Goal: Information Seeking & Learning: Learn about a topic

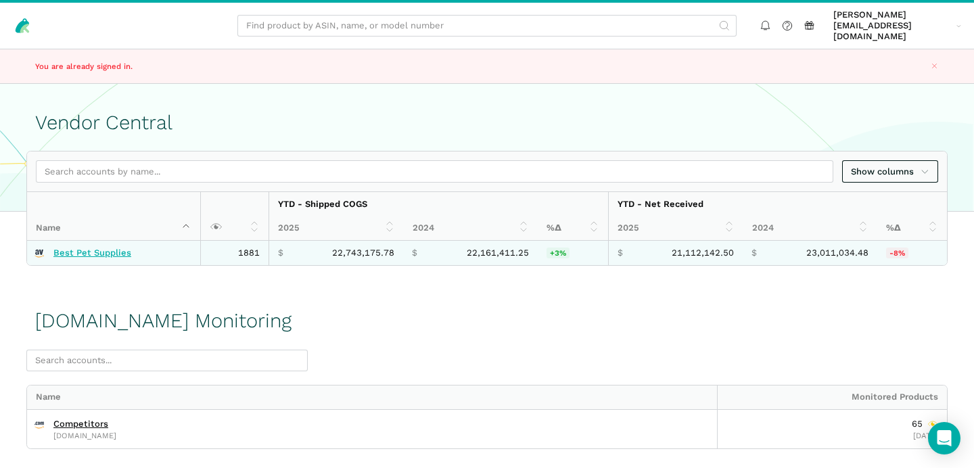
click at [113, 248] on link "Best Pet Supplies" at bounding box center [92, 253] width 78 height 11
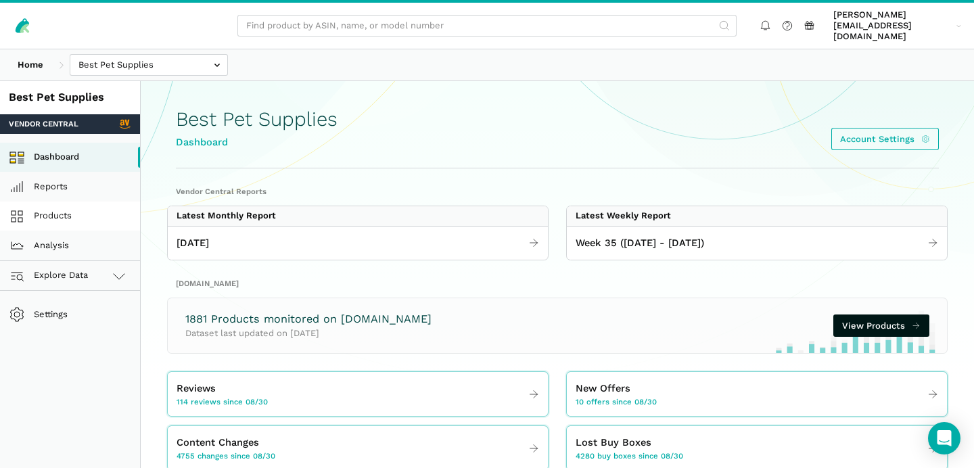
click at [61, 205] on link "Products" at bounding box center [70, 217] width 140 height 30
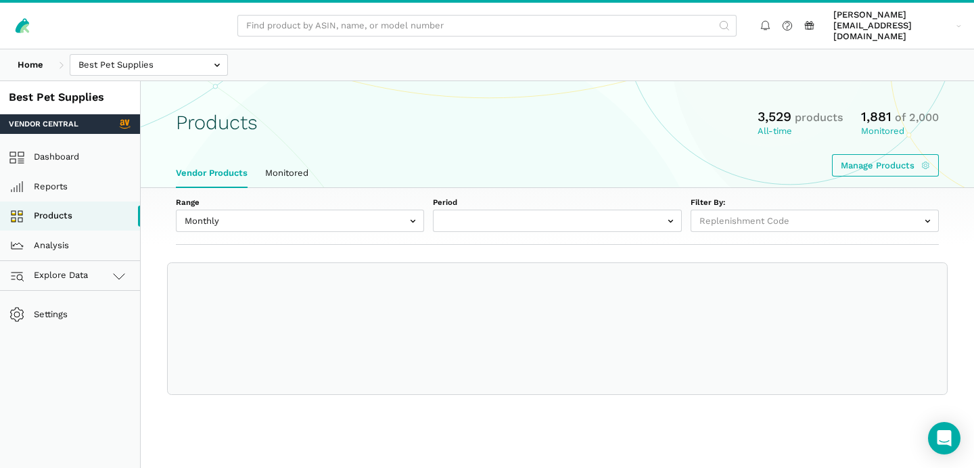
select select
select select "Monthly|[DATE]"
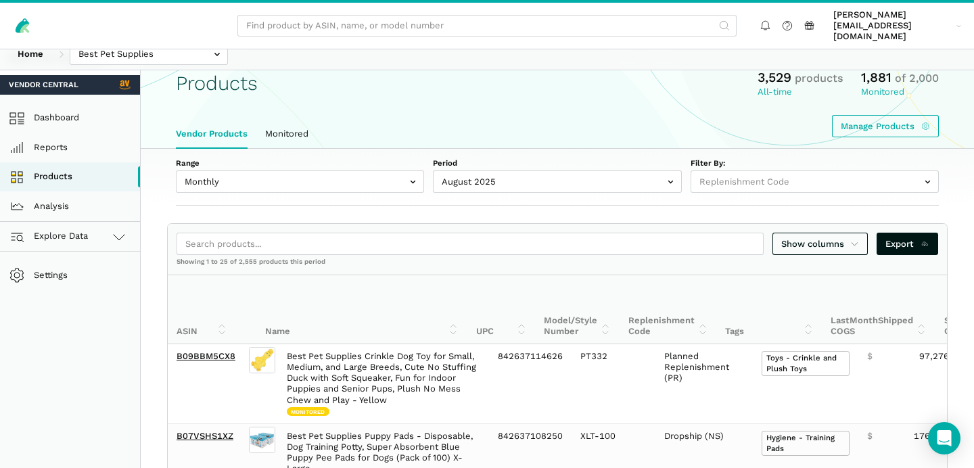
scroll to position [41, 0]
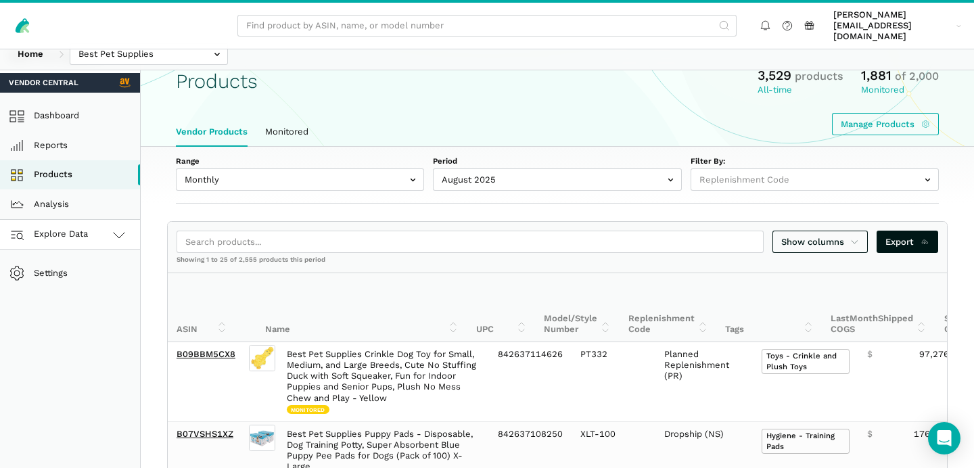
click at [89, 220] on link "Explore Data" at bounding box center [70, 235] width 140 height 30
click at [85, 283] on link "[DOMAIN_NAME]" at bounding box center [70, 294] width 140 height 30
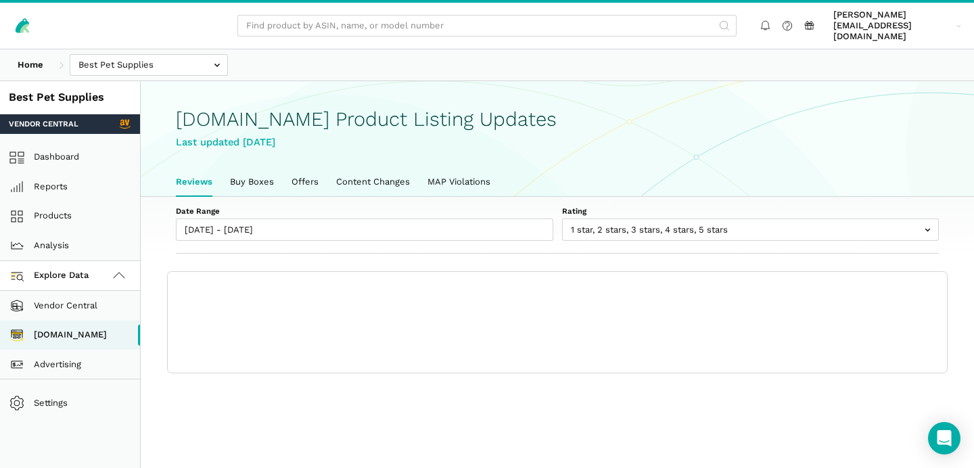
scroll to position [4, 0]
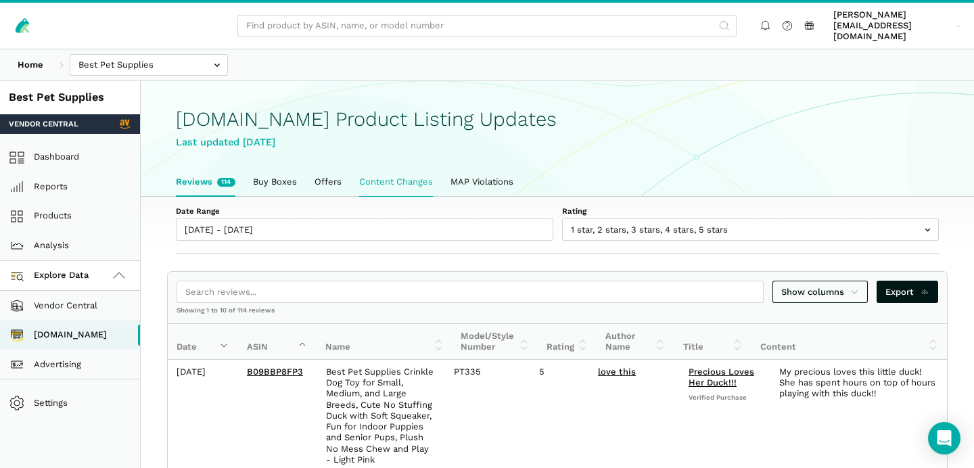
click at [386, 179] on link "Content Changes" at bounding box center [395, 182] width 91 height 28
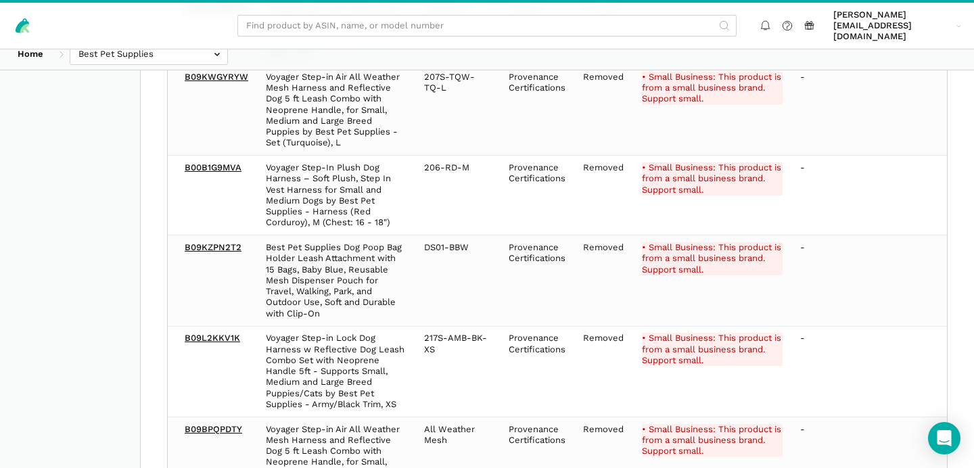
scroll to position [959, 0]
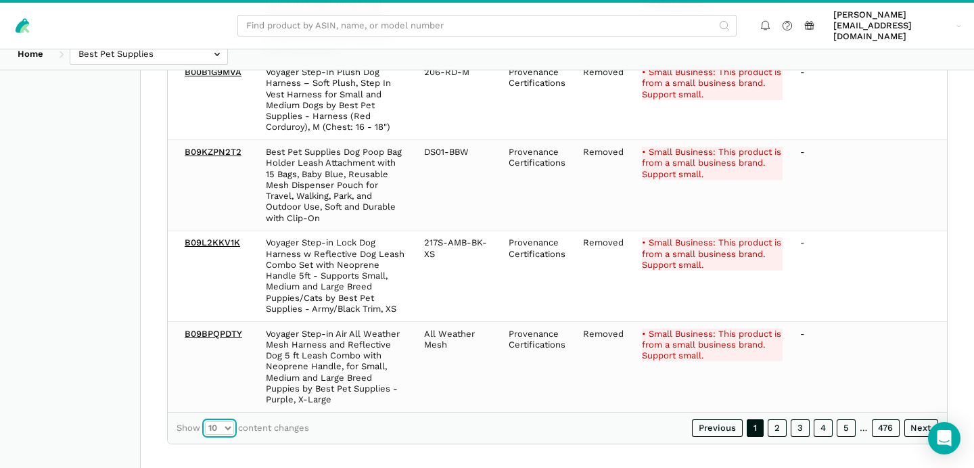
click at [217, 421] on select "10 25 50 100" at bounding box center [219, 428] width 29 height 14
select select "100"
click at [205, 421] on select "10 25 50 100" at bounding box center [219, 428] width 29 height 14
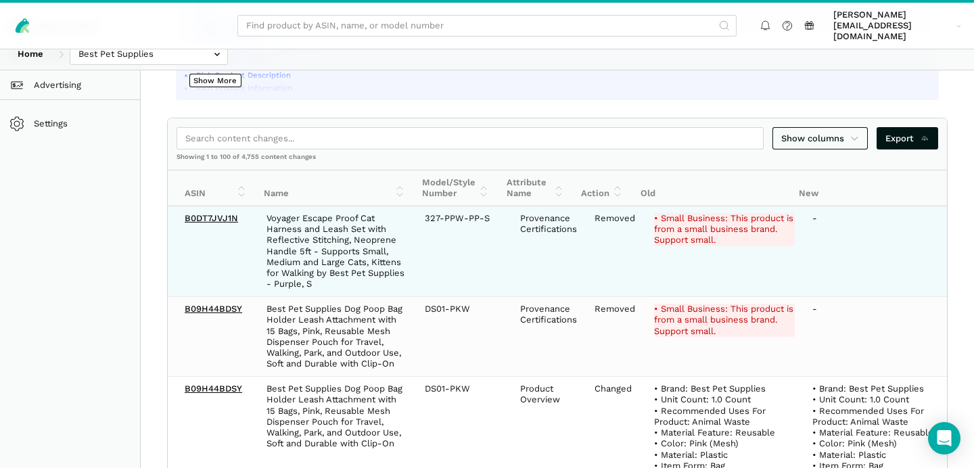
scroll to position [0, 0]
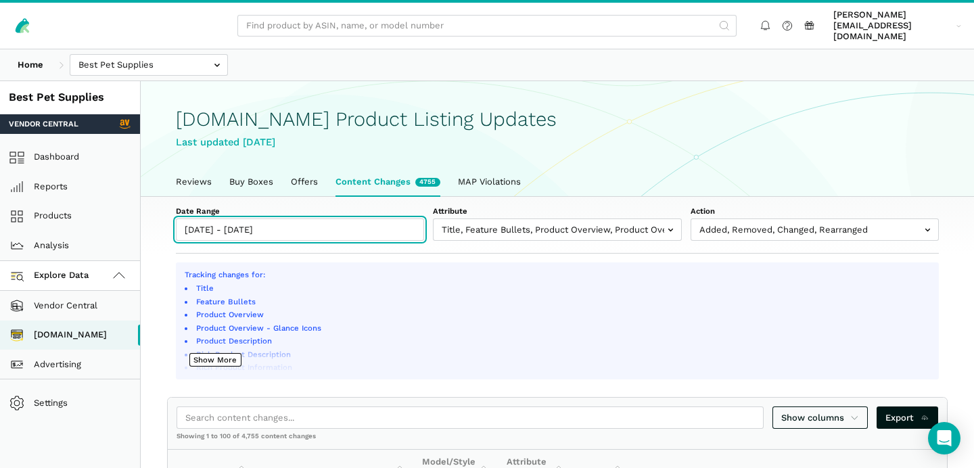
click at [219, 222] on input "[DATE] - [DATE]" at bounding box center [300, 230] width 248 height 22
type input "[DATE]"
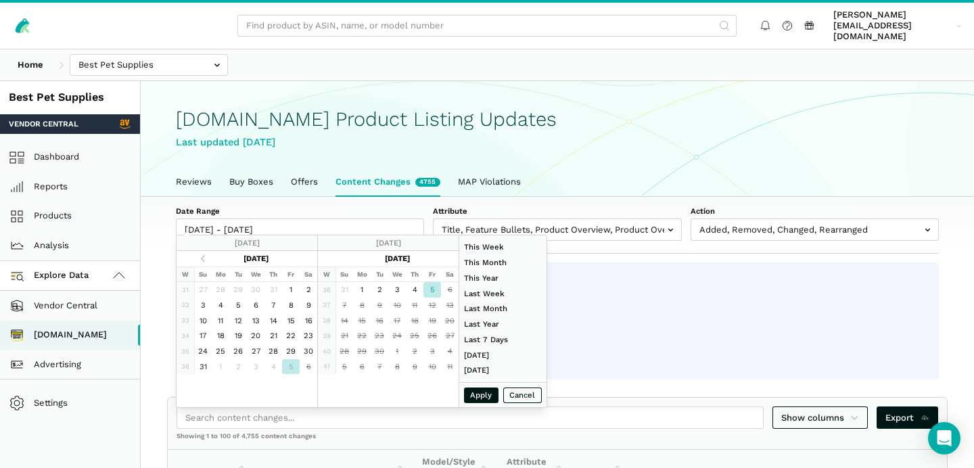
type input "[DATE]"
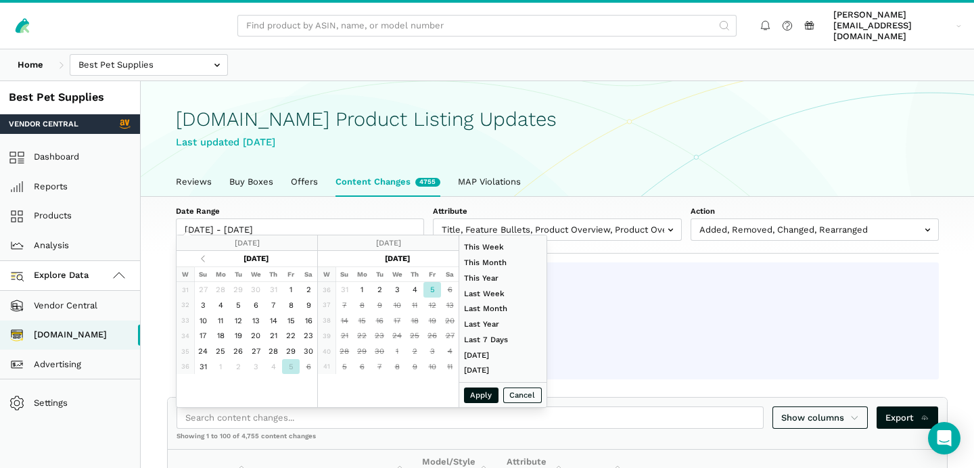
type input "[DATE]"
click at [481, 394] on button "Apply" at bounding box center [481, 396] width 35 height 16
type input "09/05/2025 - 09/05/2025"
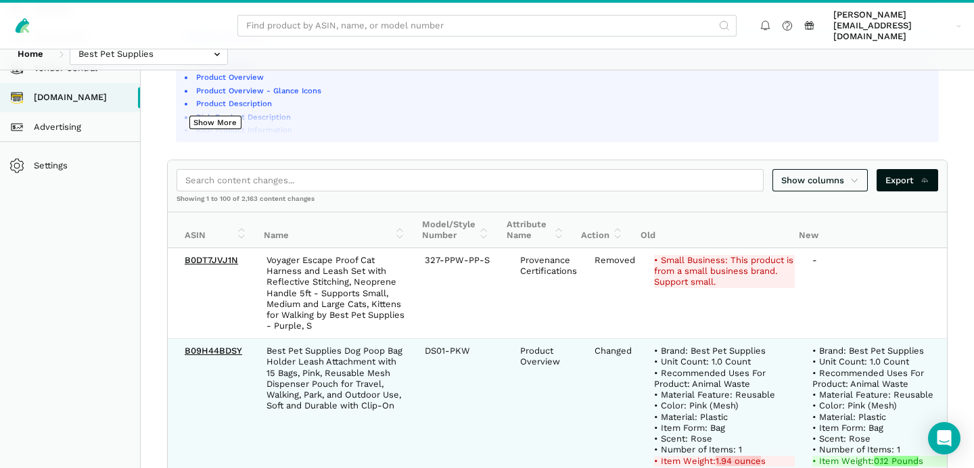
scroll to position [233, 0]
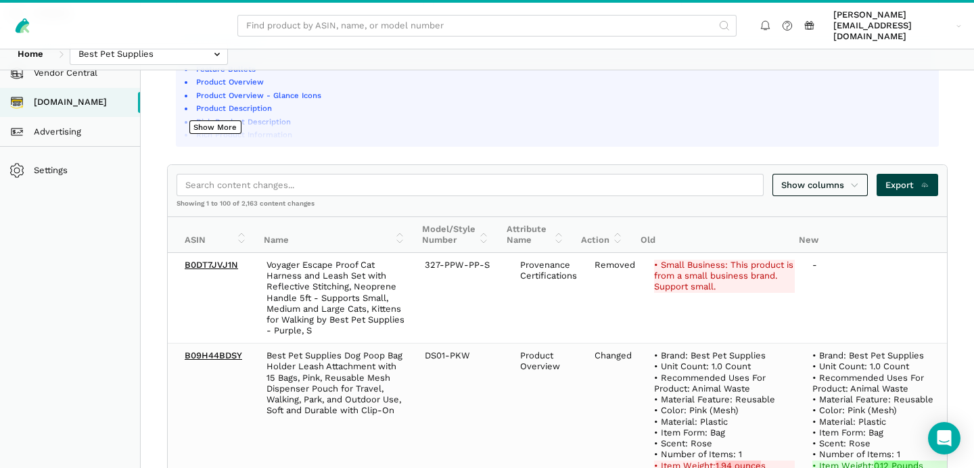
click at [909, 179] on span "Export" at bounding box center [908, 186] width 44 height 14
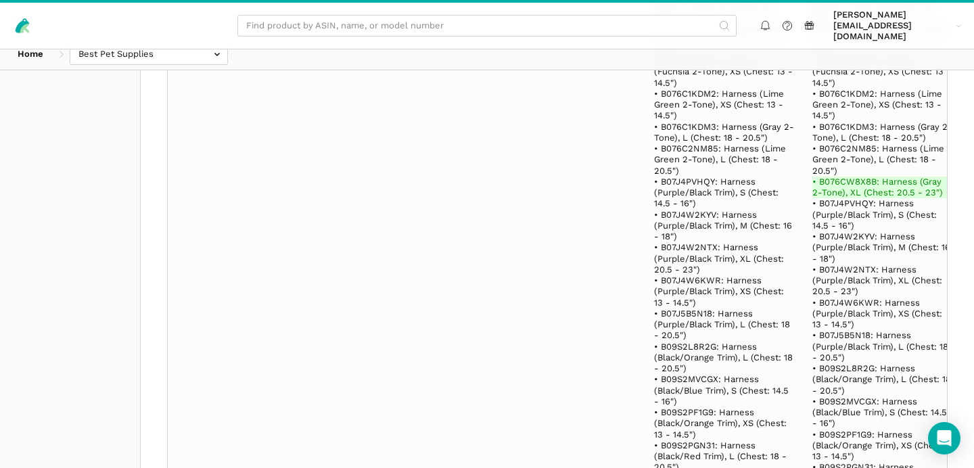
scroll to position [2977, 0]
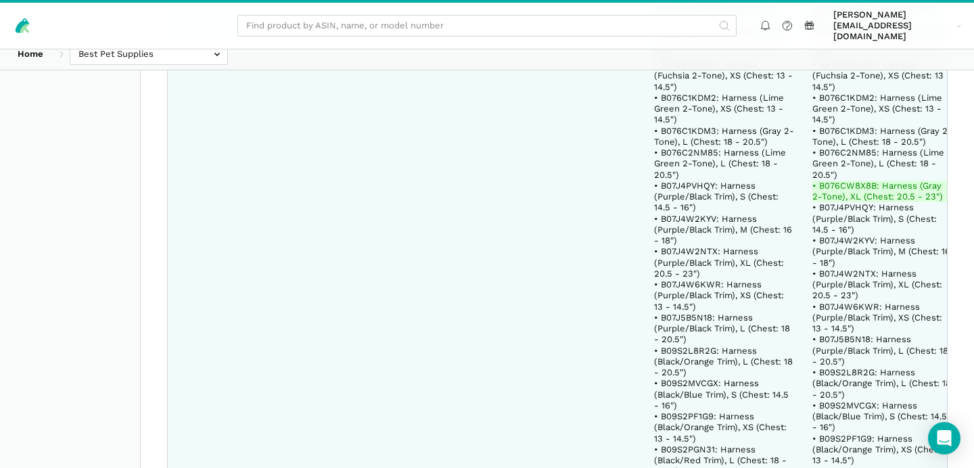
click at [686, 181] on span "• B07J4PVHQY: Harness (Purple/Black Trim), S (Chest: 14.5 - 16")" at bounding box center [717, 197] width 127 height 32
copy span "B07J4PVHQY"
click at [841, 181] on ins "• B076CW8X8B: Harness (Gray 2-Tone), XL (Chest: 20.5 - 23")" at bounding box center [883, 192] width 141 height 22
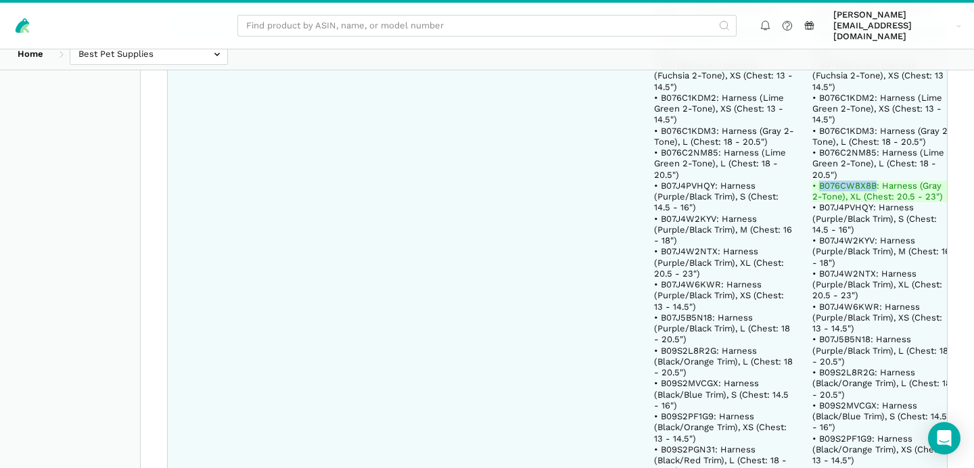
copy ins "B076CW8X8B"
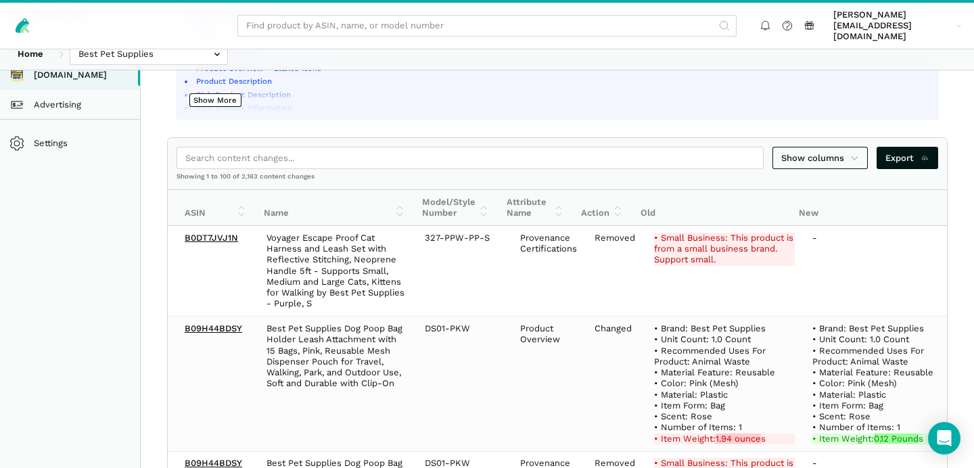
scroll to position [267, 0]
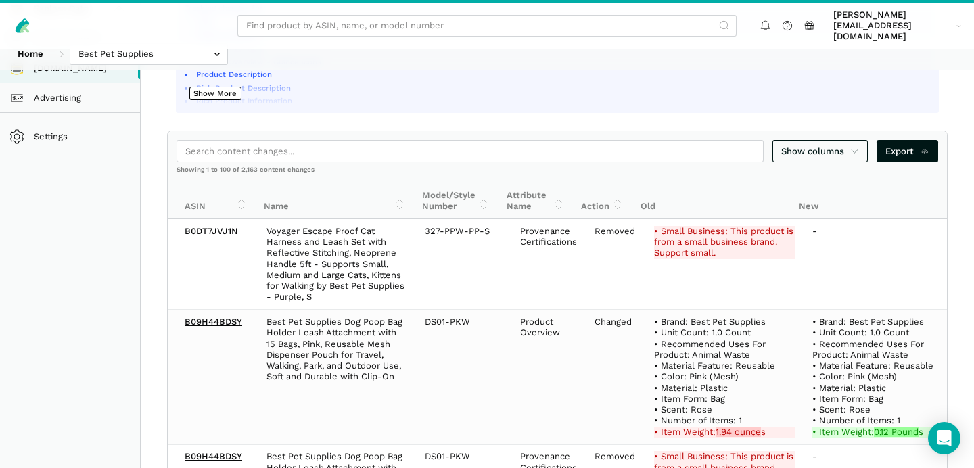
click at [597, 192] on th "Action" at bounding box center [602, 201] width 60 height 36
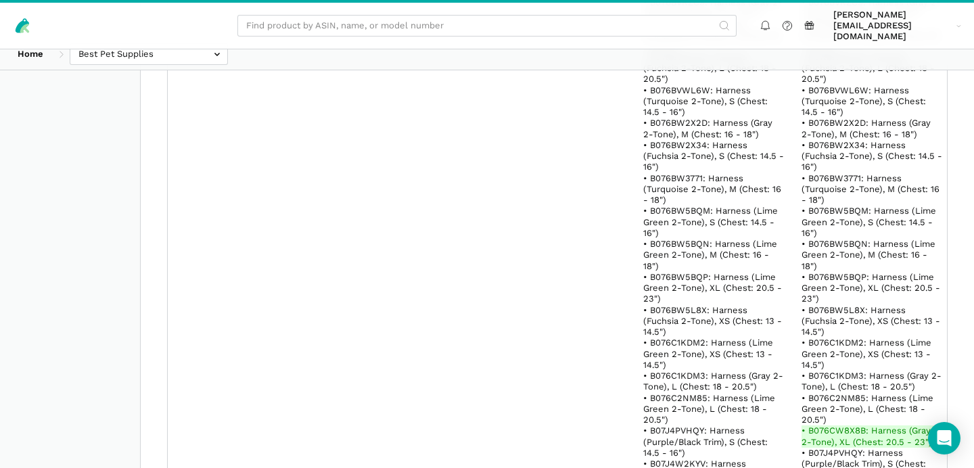
scroll to position [174836, 0]
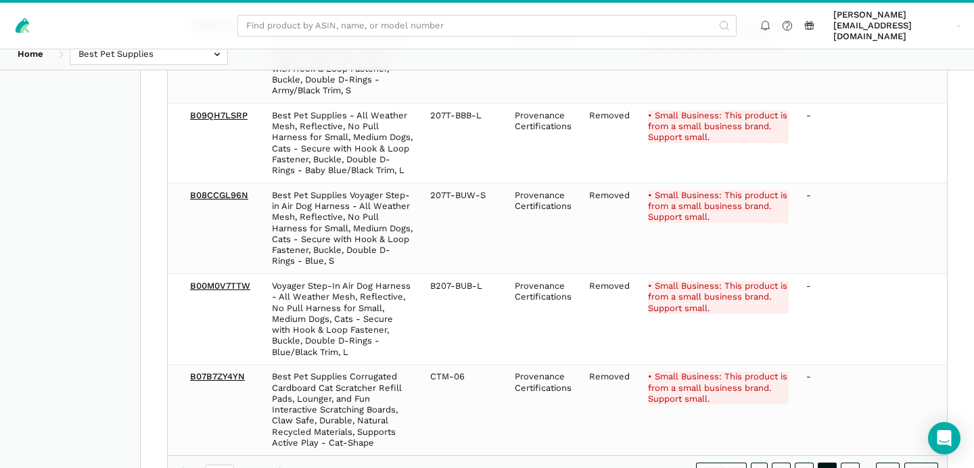
scroll to position [8463, 0]
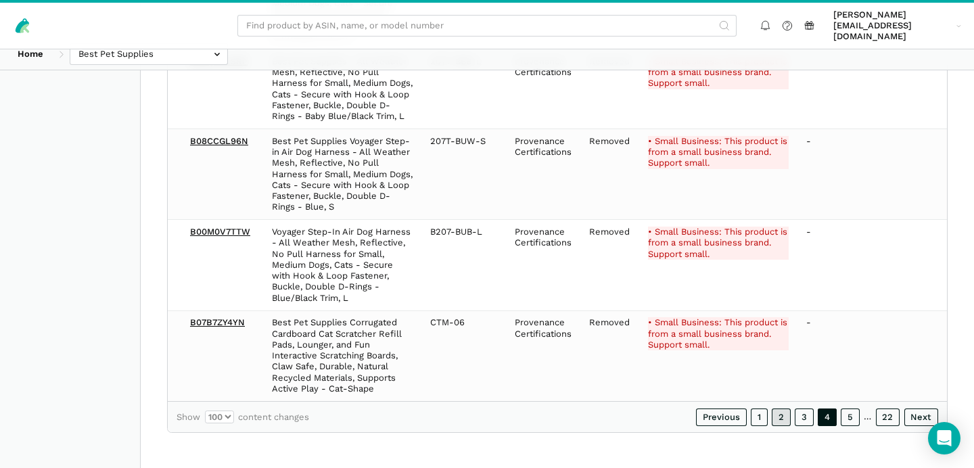
click at [783, 417] on link "2" at bounding box center [781, 418] width 19 height 18
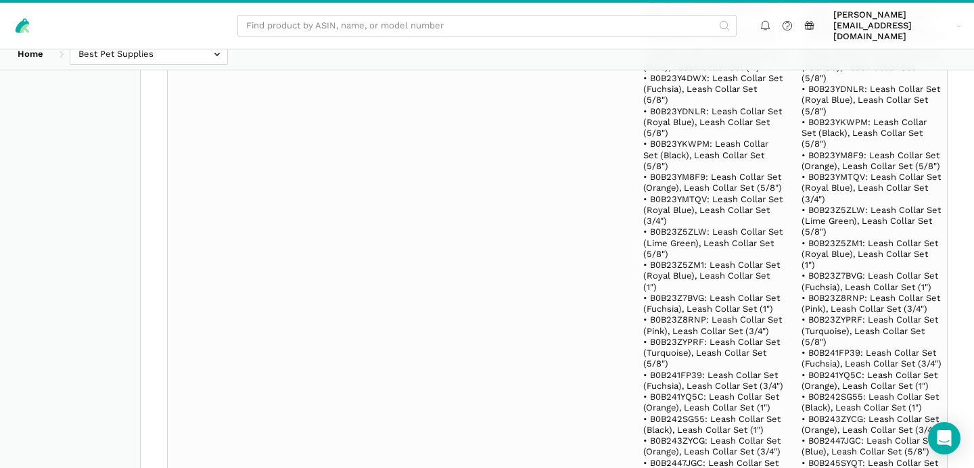
scroll to position [167348, 0]
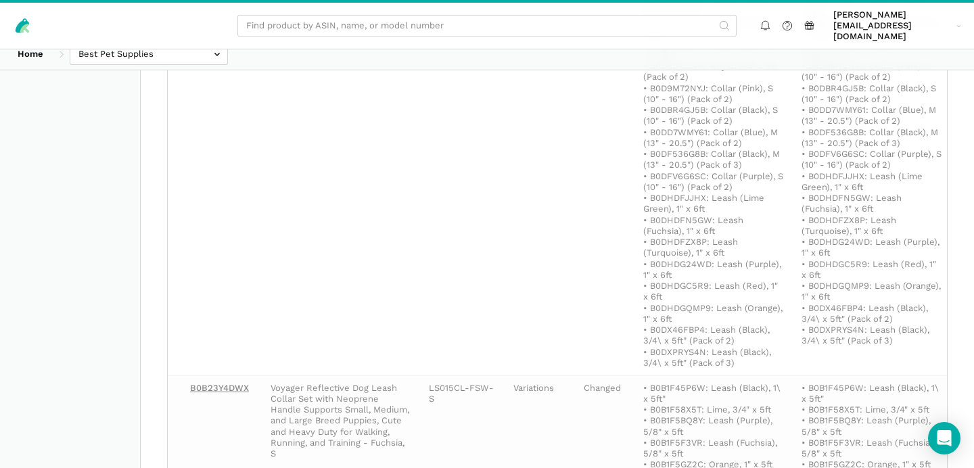
scroll to position [0, 57]
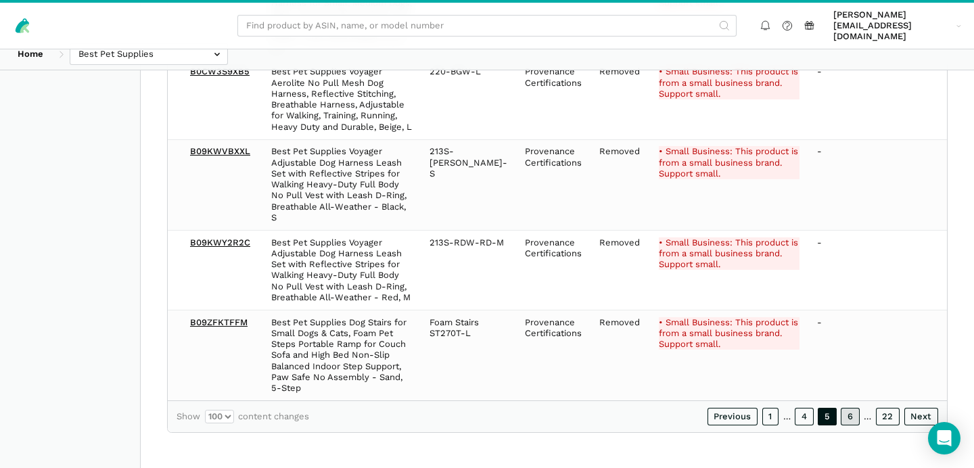
click at [849, 417] on link "6" at bounding box center [850, 417] width 19 height 18
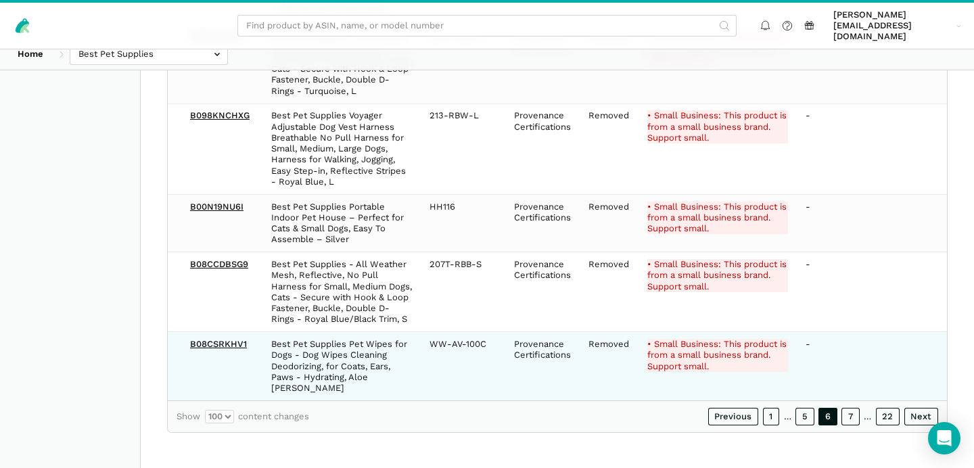
scroll to position [8518, 0]
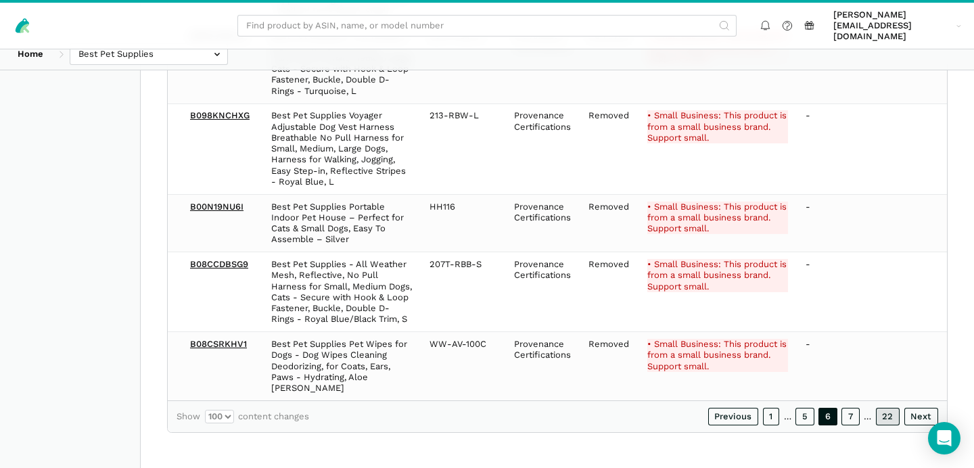
click at [895, 416] on link "22" at bounding box center [888, 417] width 24 height 18
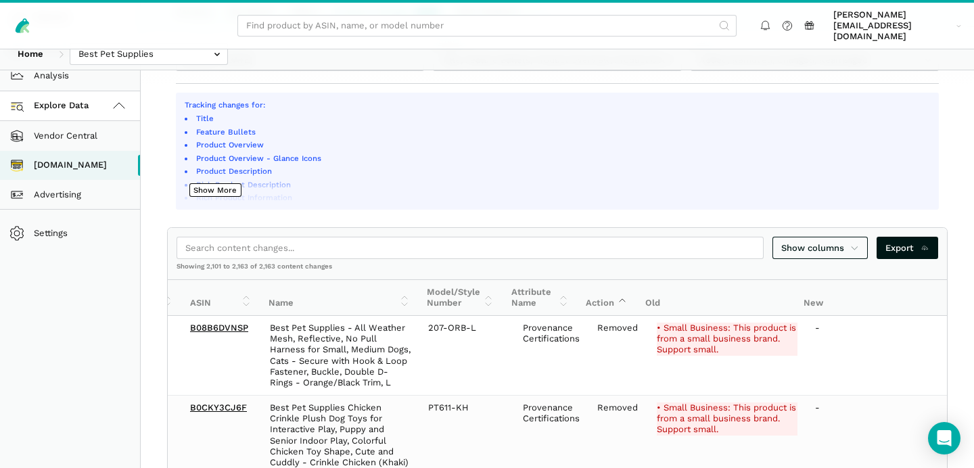
scroll to position [77, 0]
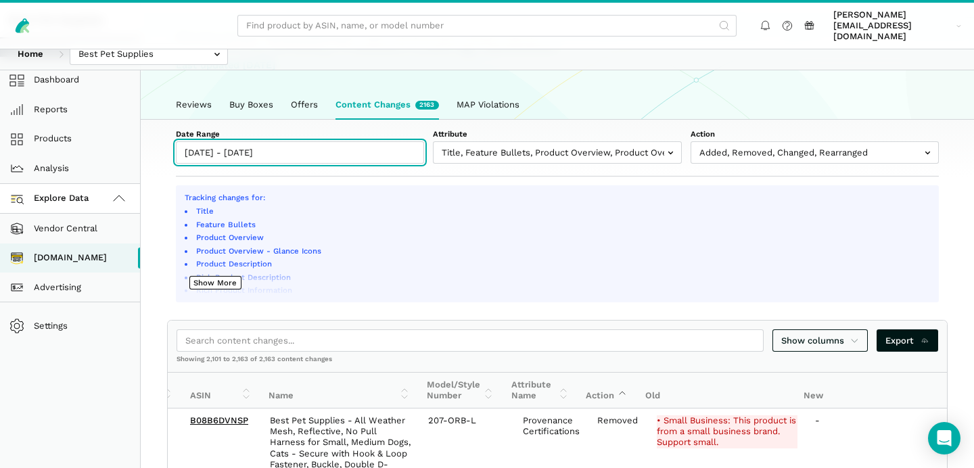
click at [272, 144] on input "09/05/2025 - 09/05/2025" at bounding box center [300, 152] width 248 height 22
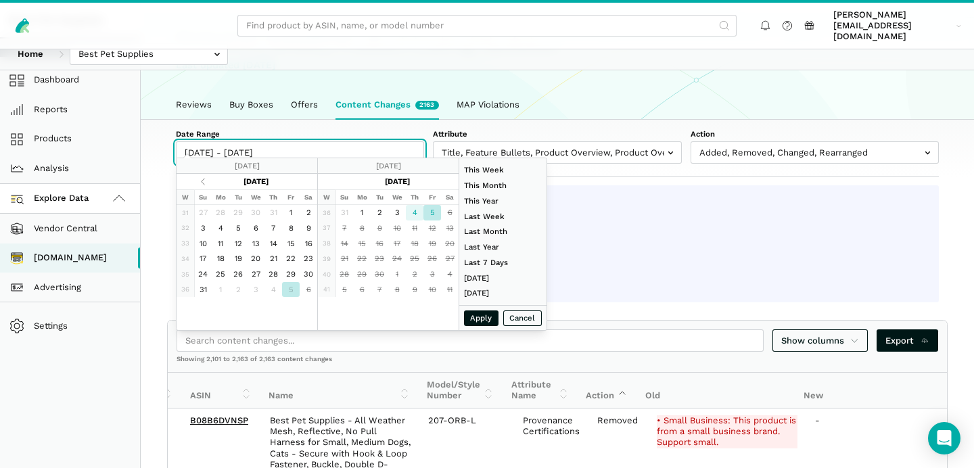
type input "[DATE]"
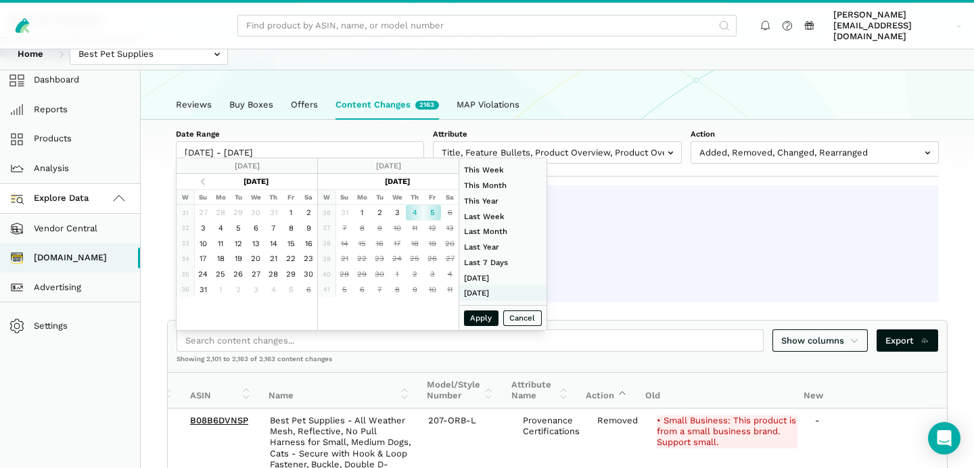
type input "[DATE]"
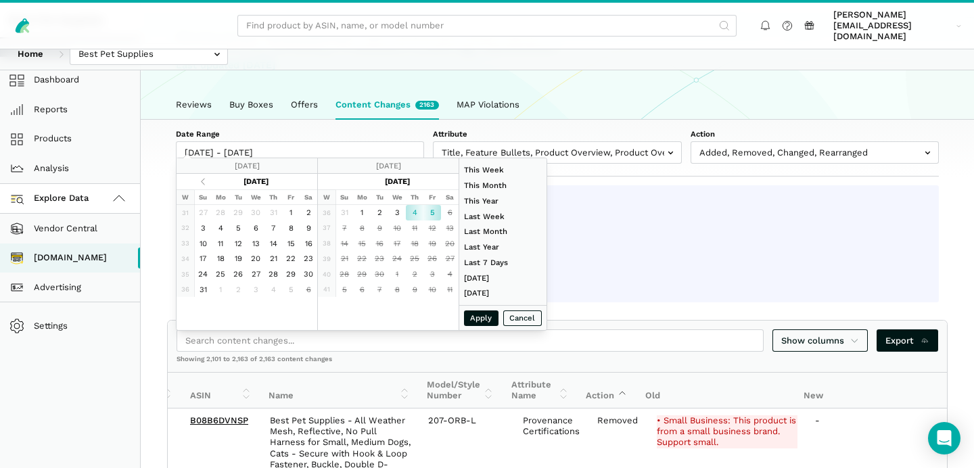
type input "[DATE]"
click at [482, 317] on button "Apply" at bounding box center [481, 319] width 35 height 16
type input "[DATE] - [DATE]"
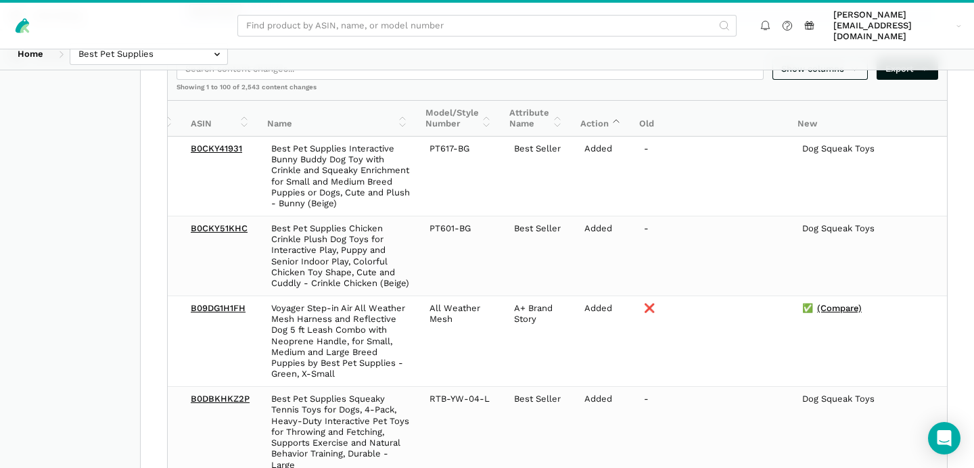
scroll to position [352, 0]
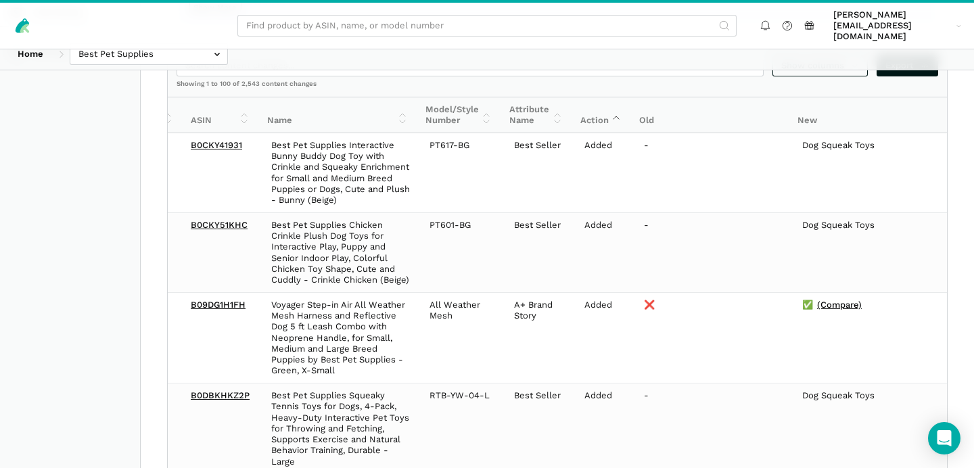
click at [559, 107] on th "Attribute Name" at bounding box center [536, 115] width 71 height 36
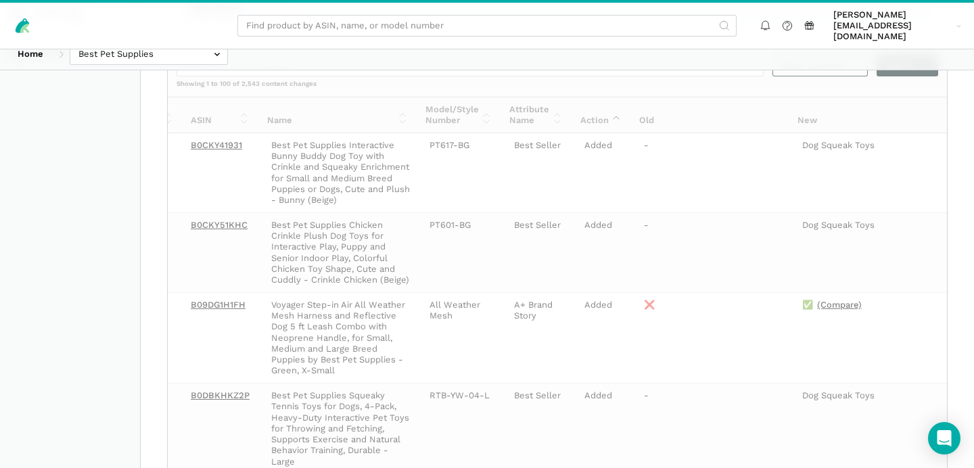
click at [559, 107] on th "Attribute Name" at bounding box center [536, 115] width 71 height 36
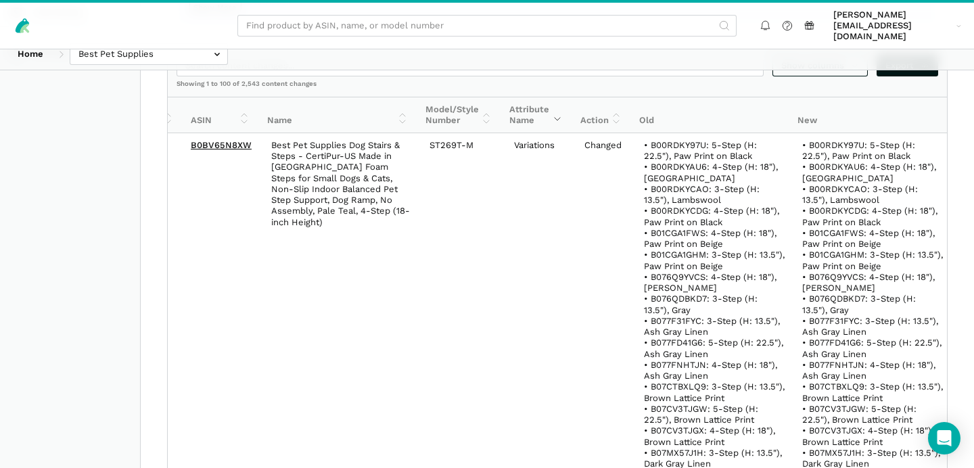
click at [559, 107] on th "Attribute Name" at bounding box center [536, 115] width 71 height 36
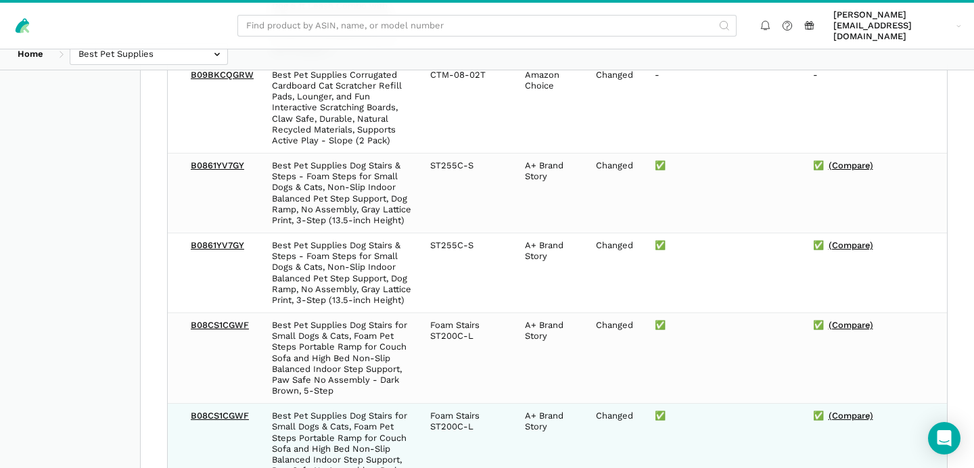
scroll to position [8402, 0]
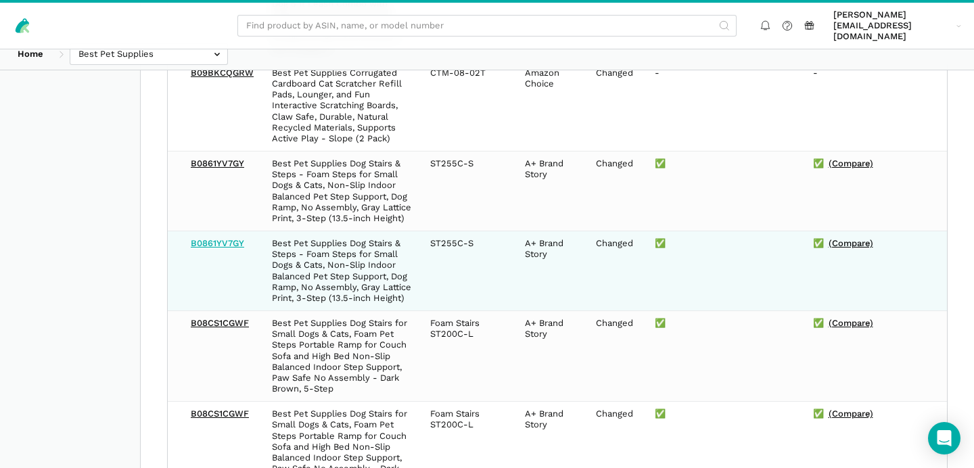
click at [228, 248] on link "B0861YV7GY" at bounding box center [217, 243] width 53 height 10
copy link "(Compare)"
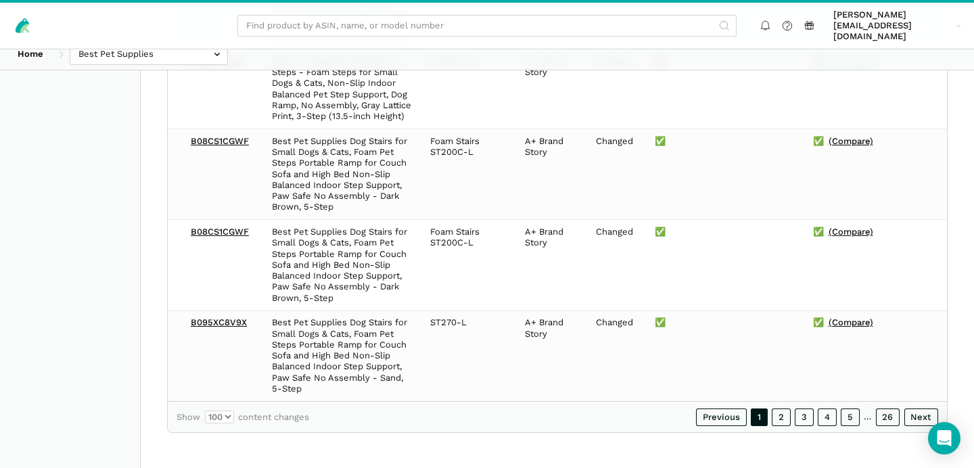
scroll to position [8628, 0]
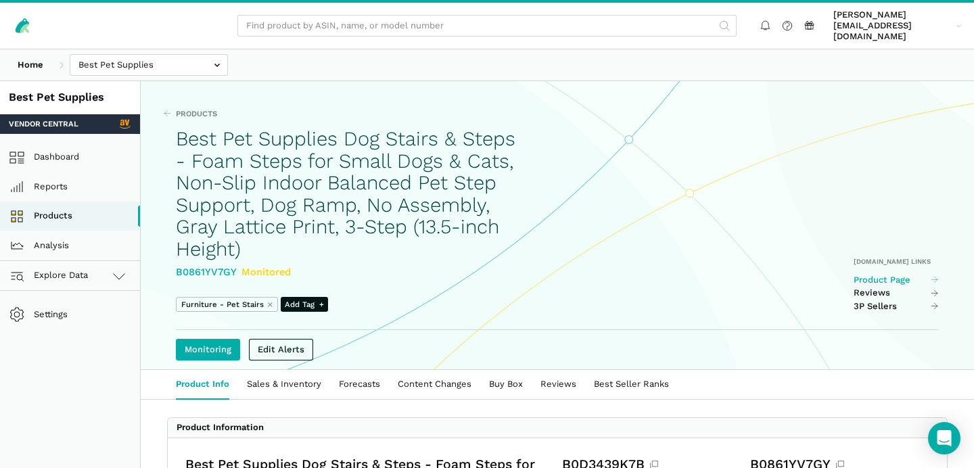
click at [898, 275] on link "Product Page" at bounding box center [896, 280] width 85 height 11
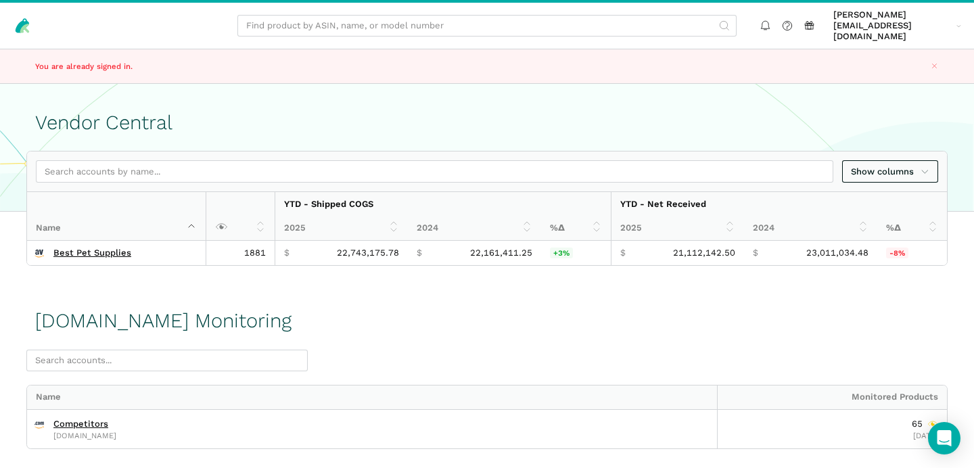
click at [507, 137] on div "Vendor Central Show columns Name YTD - Shipped COGS YTD - Net Received 2025 202…" at bounding box center [487, 175] width 974 height 181
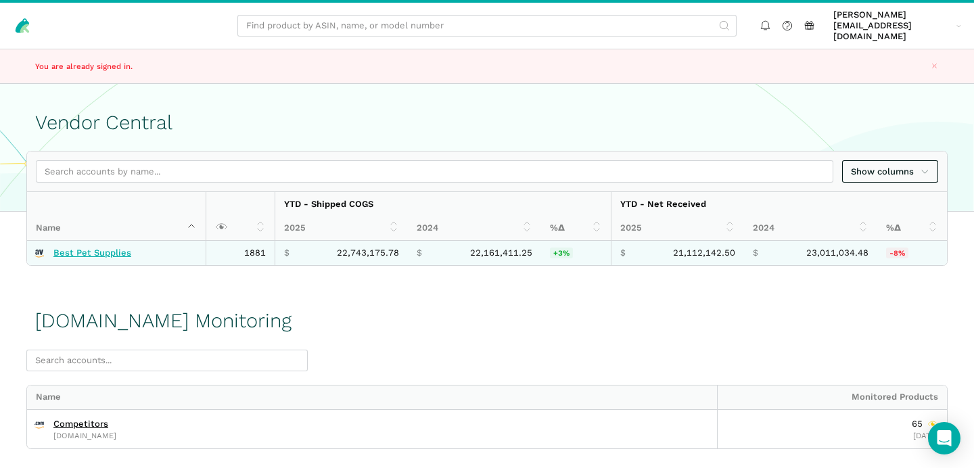
click at [101, 248] on link "Best Pet Supplies" at bounding box center [92, 253] width 78 height 11
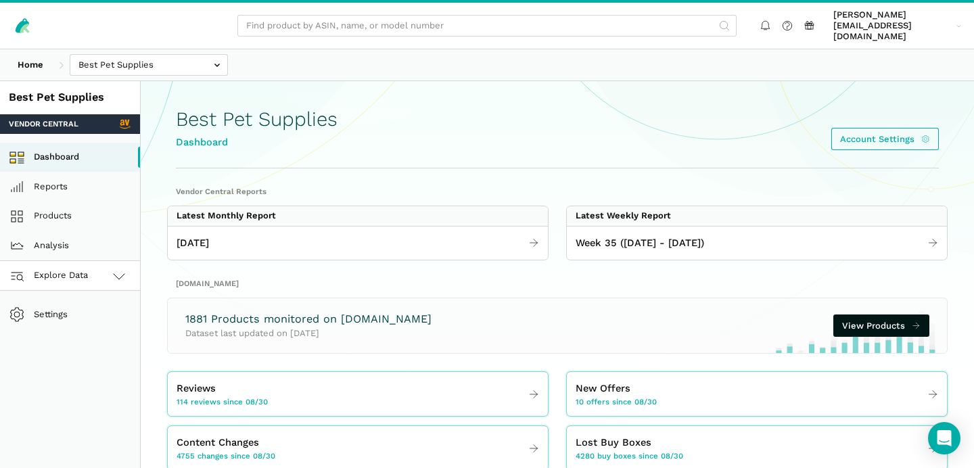
click at [116, 271] on icon at bounding box center [119, 276] width 16 height 16
click at [98, 326] on link "[DOMAIN_NAME]" at bounding box center [70, 336] width 140 height 30
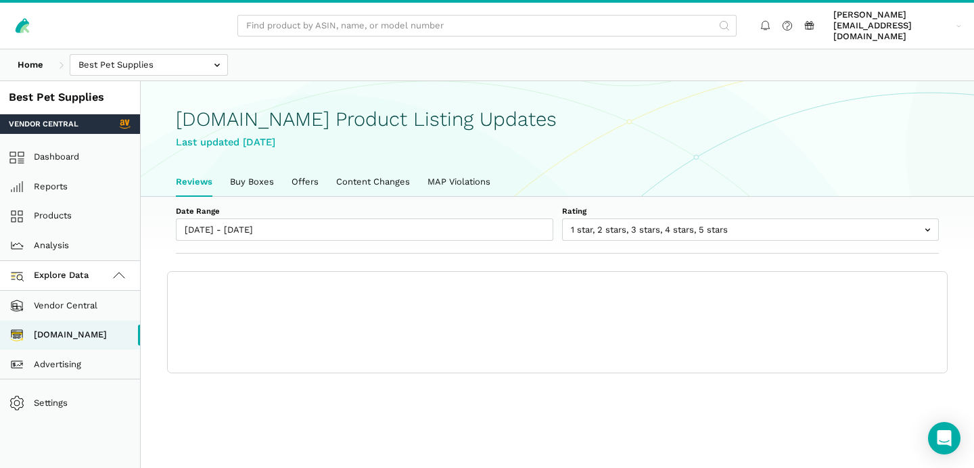
scroll to position [4, 0]
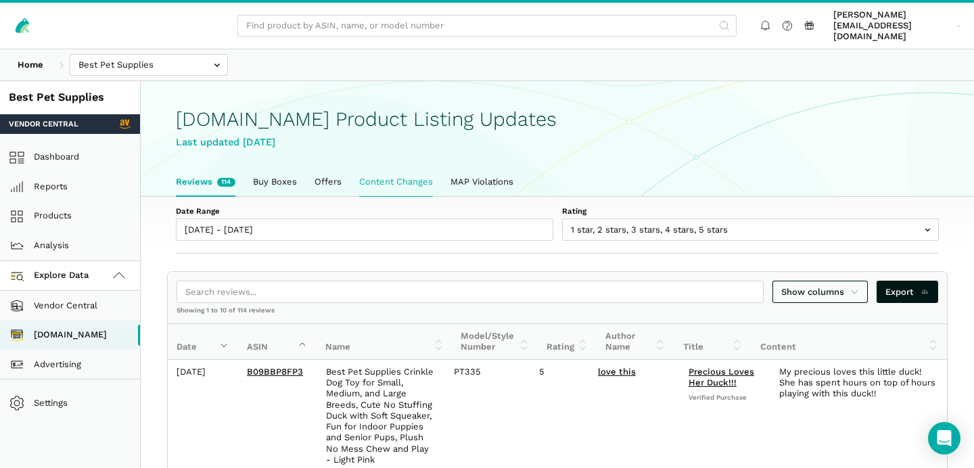
click at [403, 174] on link "Content Changes" at bounding box center [395, 182] width 91 height 28
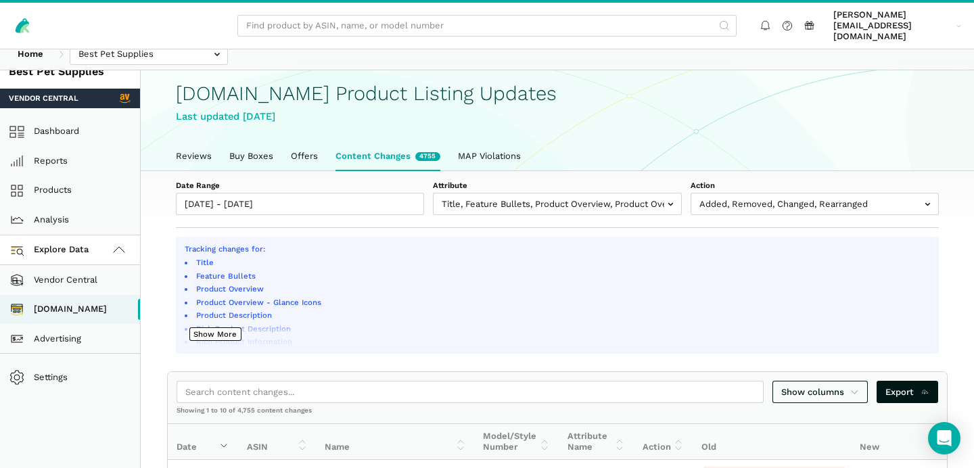
scroll to position [29, 0]
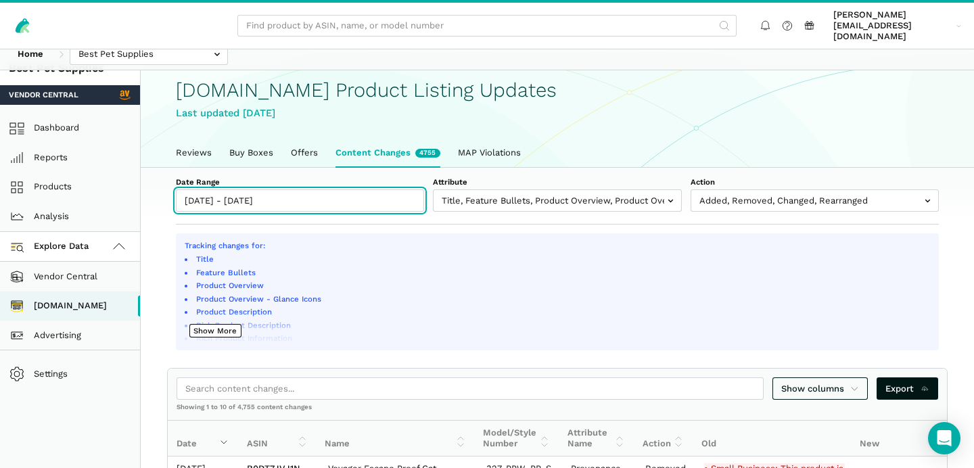
click at [254, 198] on input "[DATE] - [DATE]" at bounding box center [300, 200] width 248 height 22
type input "[DATE]"
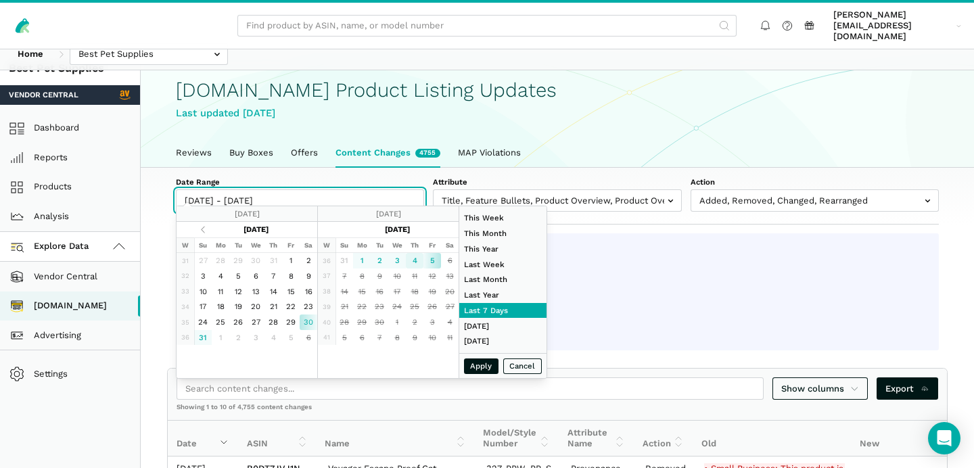
type input "[DATE]"
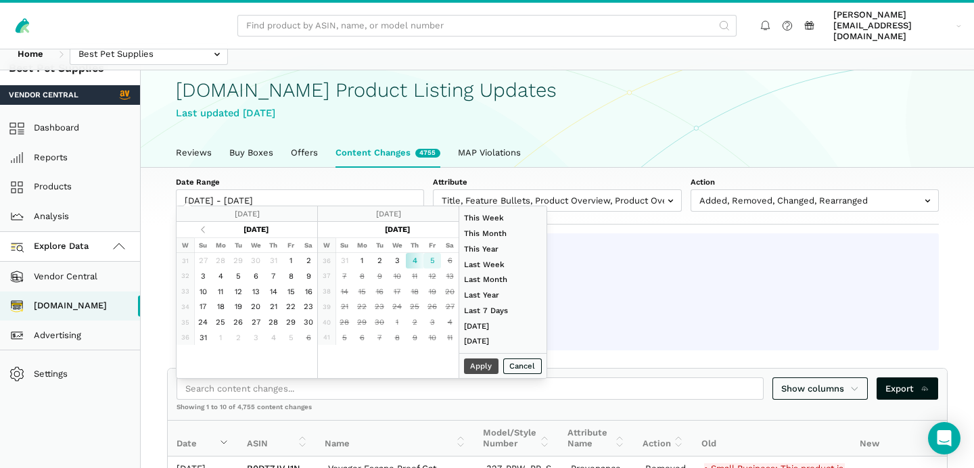
type input "[DATE]"
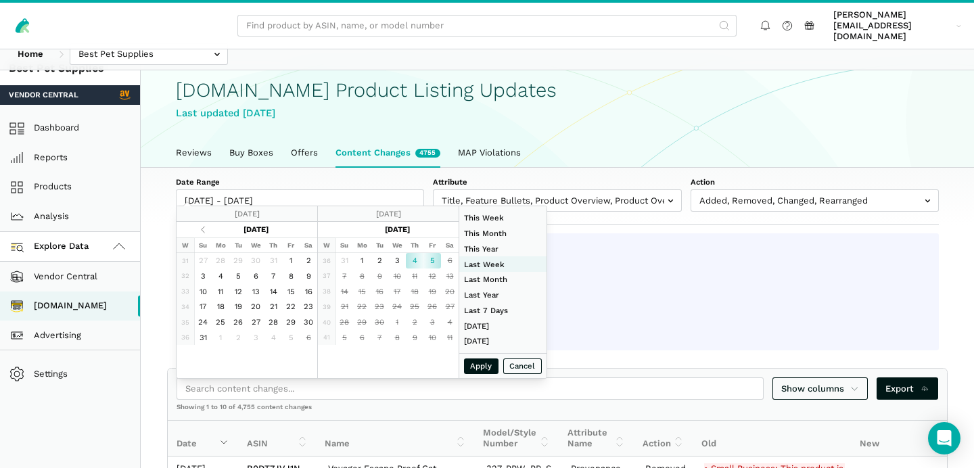
type input "[DATE]"
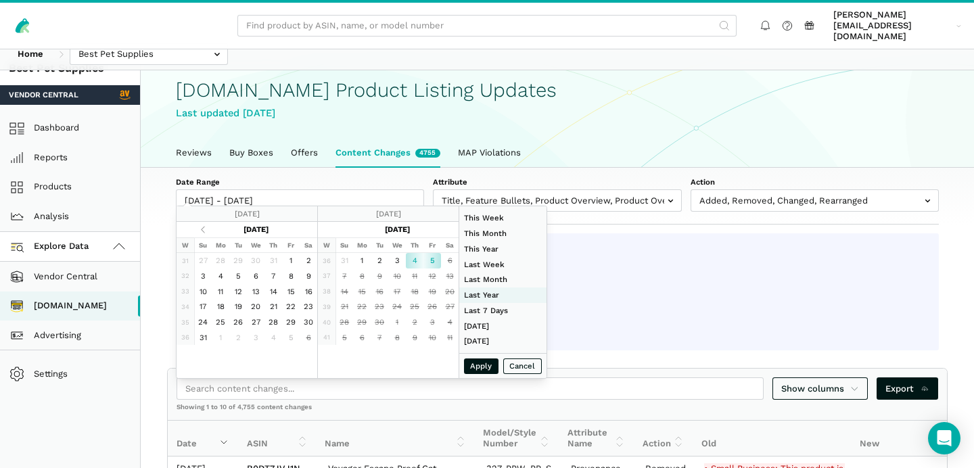
type input "[DATE]"
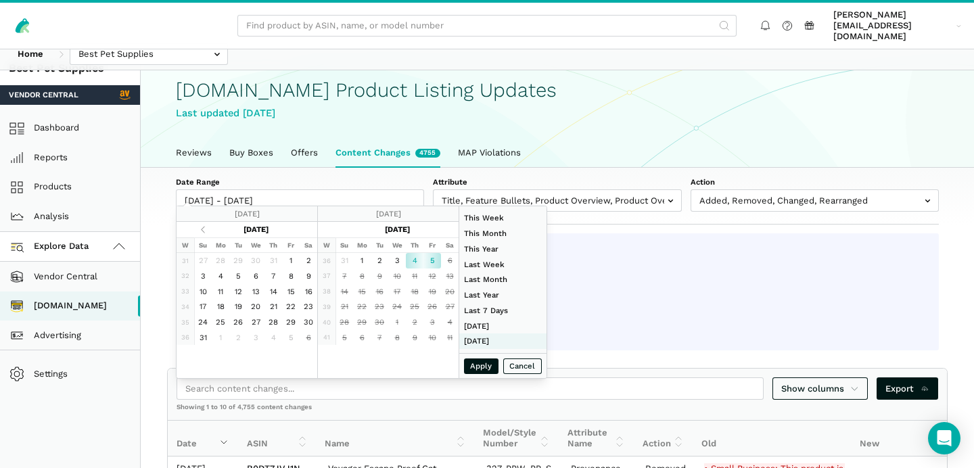
type input "[DATE]"
click at [476, 368] on button "Apply" at bounding box center [481, 367] width 35 height 16
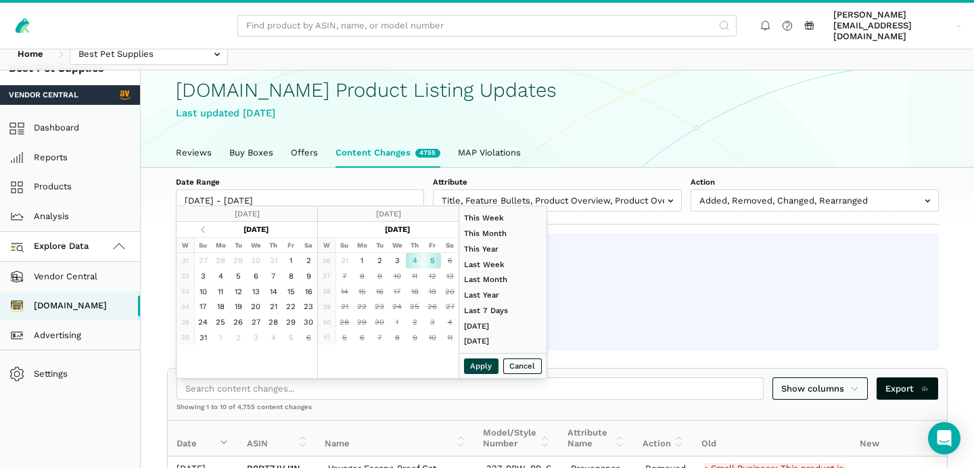
type input "[DATE] - [DATE]"
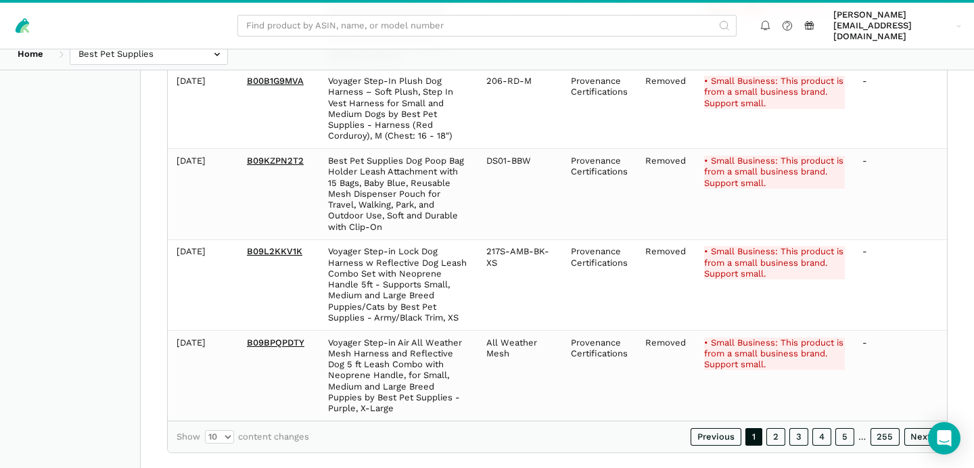
scroll to position [959, 0]
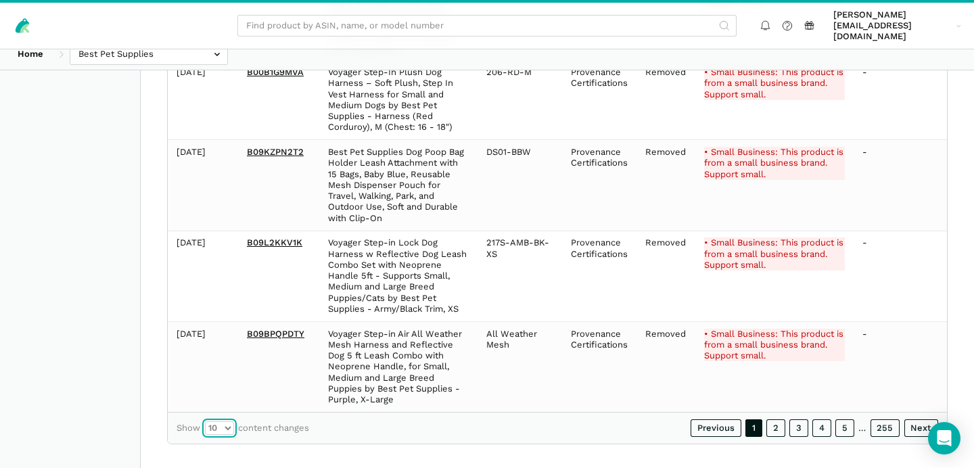
click at [229, 421] on select "10 25 50 100" at bounding box center [219, 428] width 29 height 14
select select "100"
click at [205, 421] on select "10 25 50 100" at bounding box center [219, 428] width 29 height 14
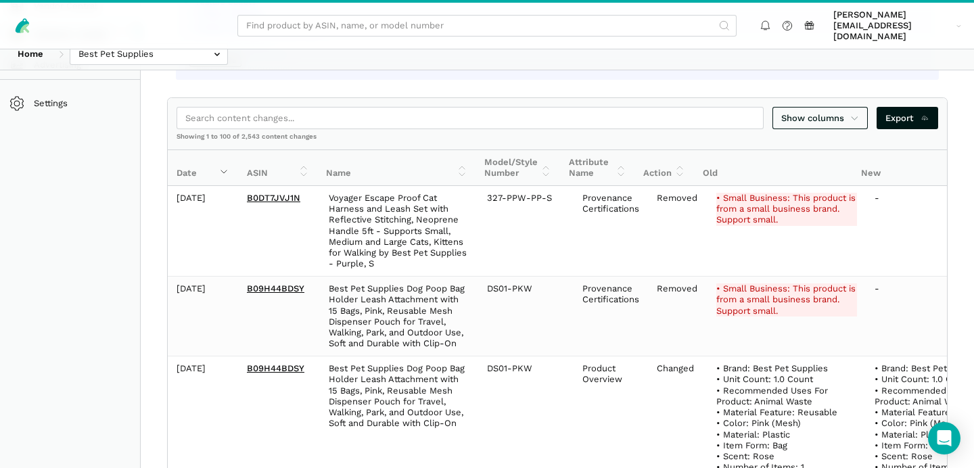
scroll to position [300, 0]
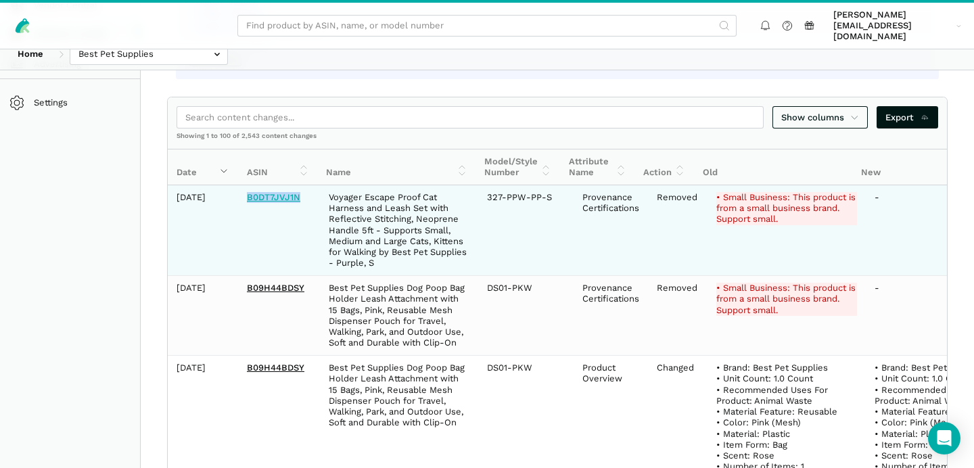
copy link "B0DT7JVJ1N"
click at [659, 189] on td "Removed" at bounding box center [678, 230] width 60 height 91
click at [723, 192] on del "• Small Business: This product is from a small business brand. Support small." at bounding box center [786, 208] width 141 height 33
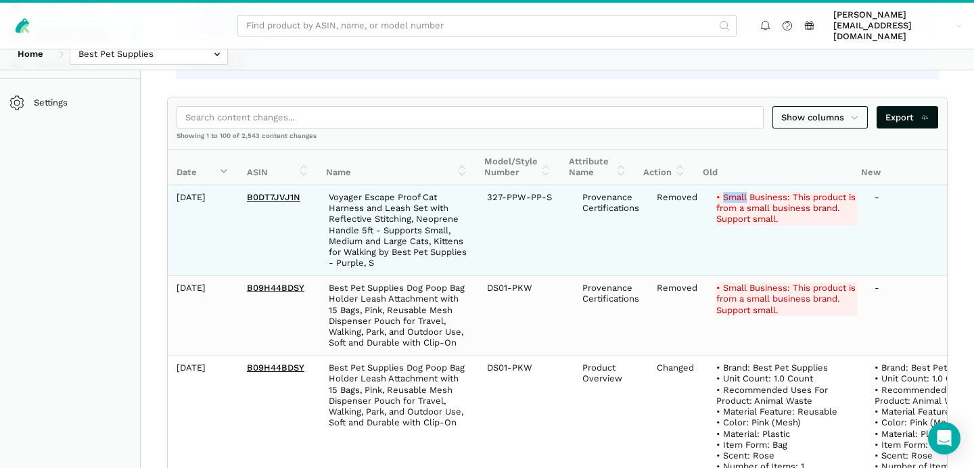
click at [723, 192] on del "• Small Business: This product is from a small business brand. Support small." at bounding box center [786, 208] width 141 height 33
click at [882, 191] on td "-" at bounding box center [945, 230] width 158 height 91
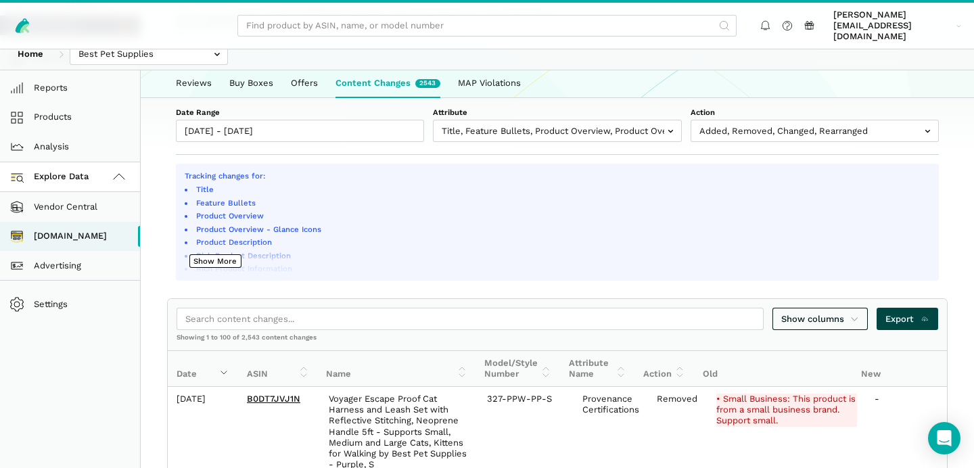
scroll to position [114, 0]
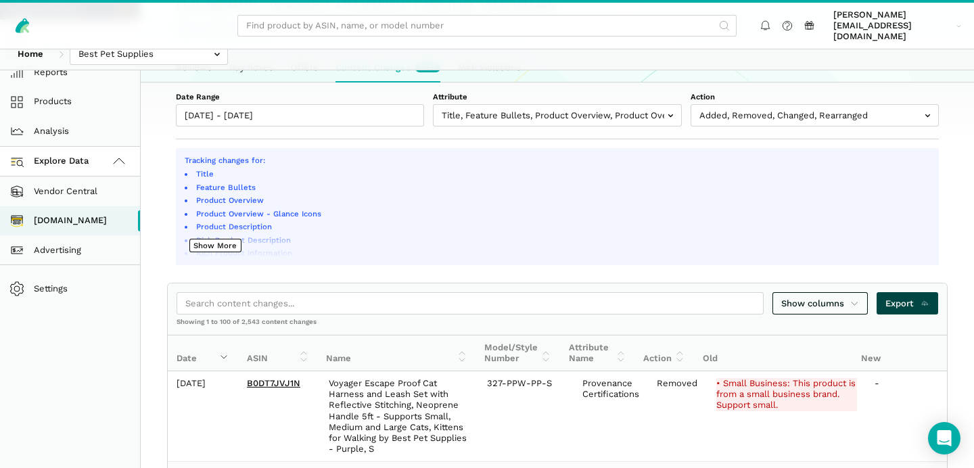
click at [916, 297] on span "Export" at bounding box center [908, 304] width 44 height 14
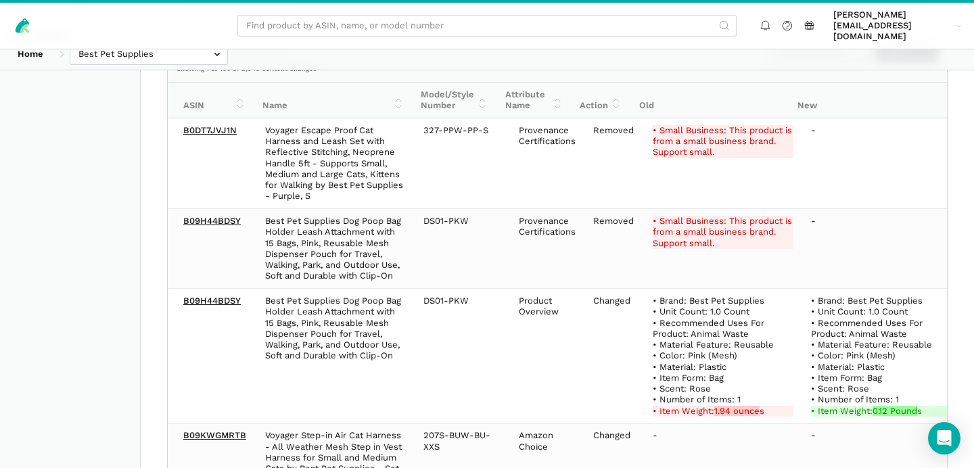
scroll to position [366, 0]
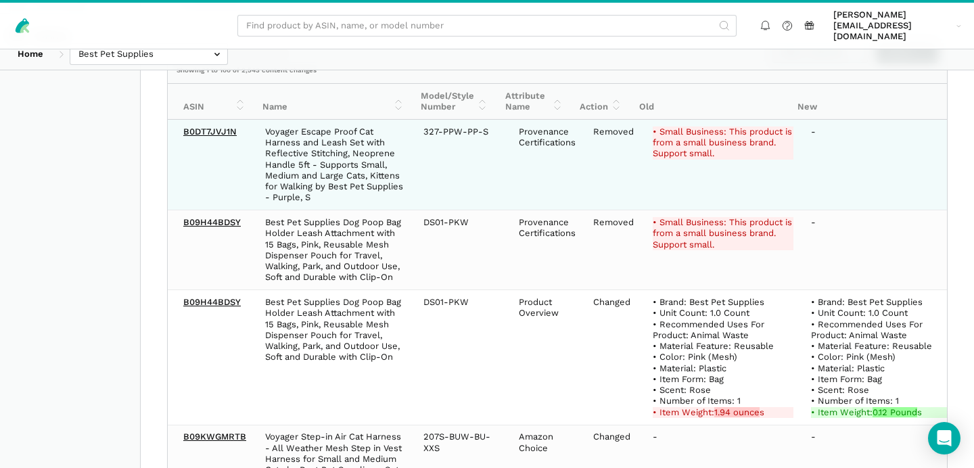
click at [673, 127] on del "• Small Business: This product is from a small business brand. Support small." at bounding box center [723, 143] width 141 height 33
click at [815, 120] on td "-" at bounding box center [881, 165] width 158 height 91
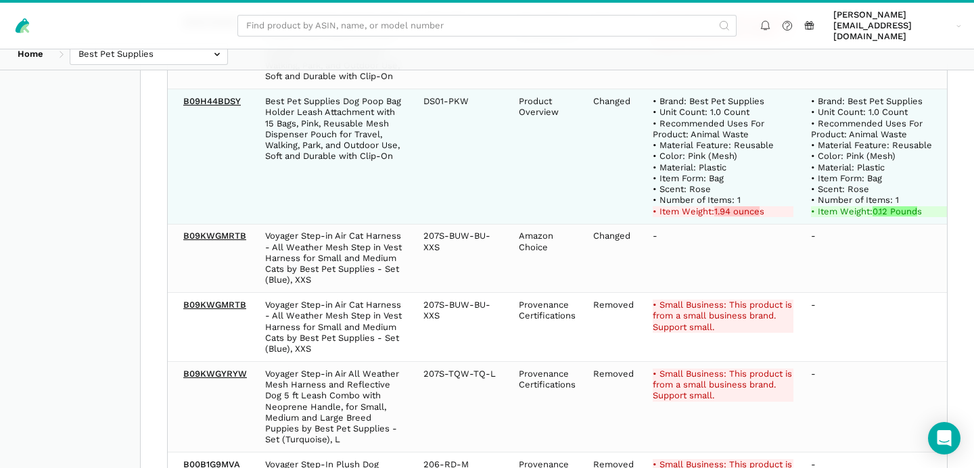
scroll to position [574, 0]
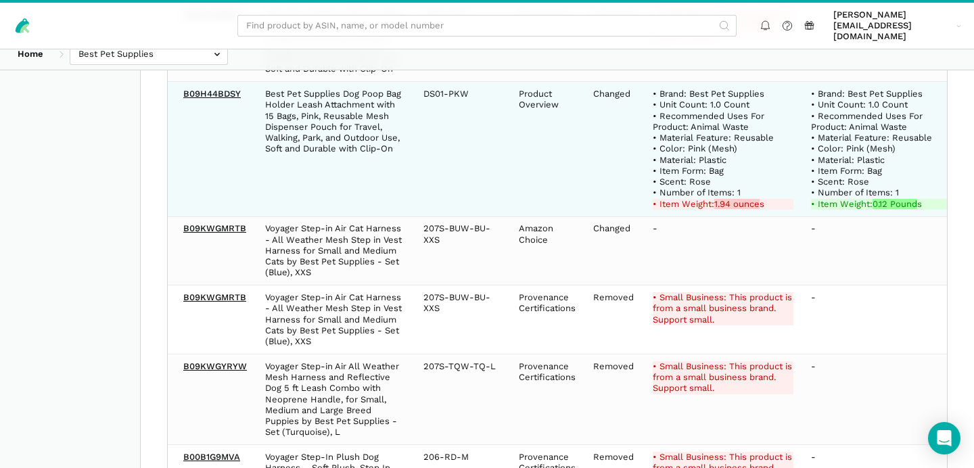
click at [714, 199] on strong "1.94 ounce" at bounding box center [736, 204] width 45 height 10
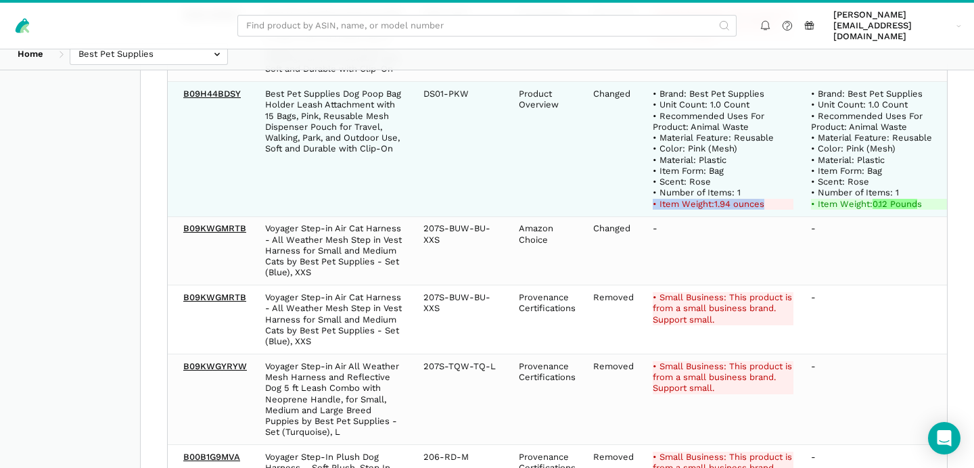
click at [714, 199] on strong "1.94 ounce" at bounding box center [736, 204] width 45 height 10
click at [722, 199] on strong "1.94 ounce" at bounding box center [736, 204] width 45 height 10
drag, startPoint x: 719, startPoint y: 191, endPoint x: 702, endPoint y: 192, distance: 16.3
click at [702, 199] on del "• Item Weight: 1.94 ounce s" at bounding box center [723, 204] width 141 height 11
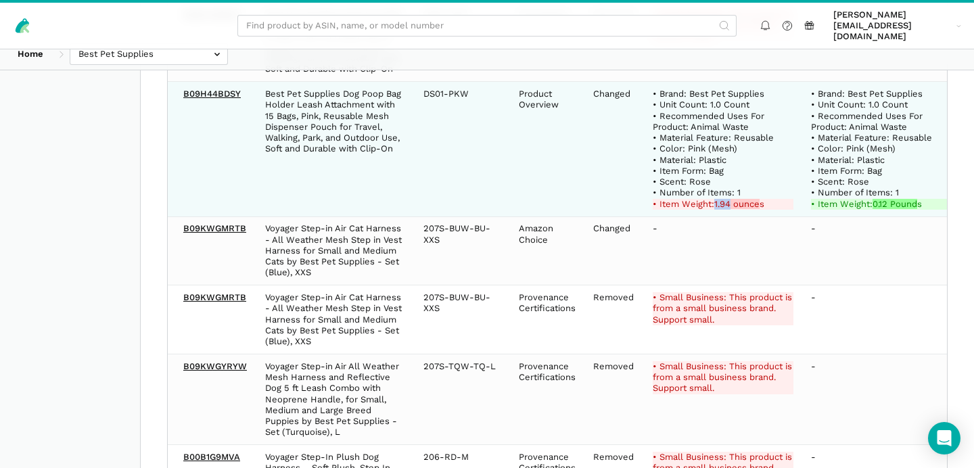
copy strong "1.94"
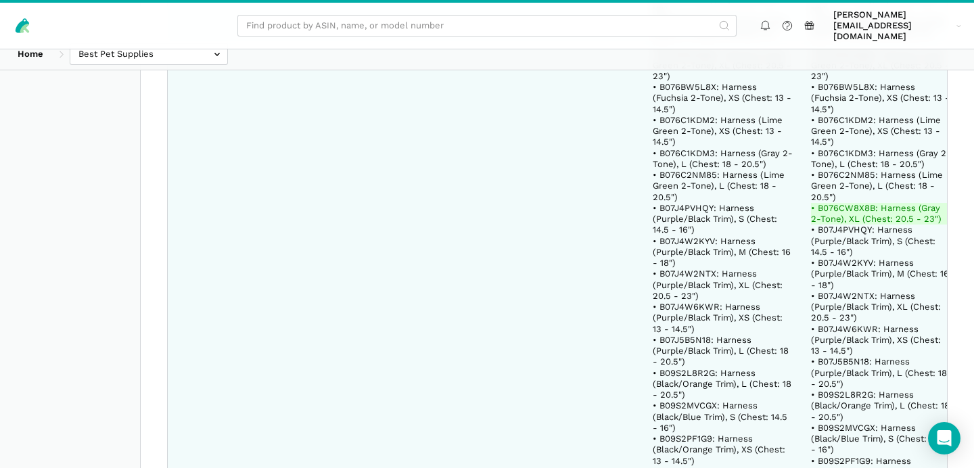
scroll to position [3034, 0]
click at [838, 204] on ins "• B076CW8X8B: Harness (Gray 2-Tone), XL (Chest: 20.5 - 23")" at bounding box center [881, 215] width 141 height 22
copy ins "B076CW8X8B"
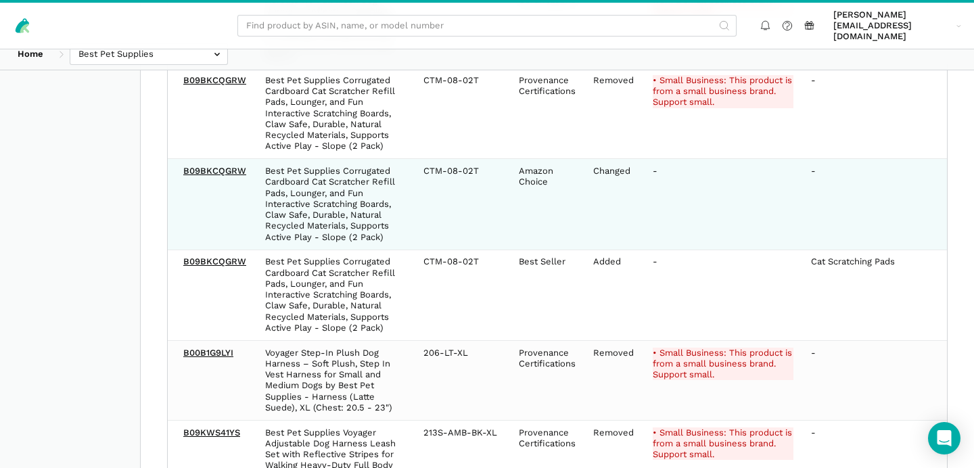
scroll to position [5157, 0]
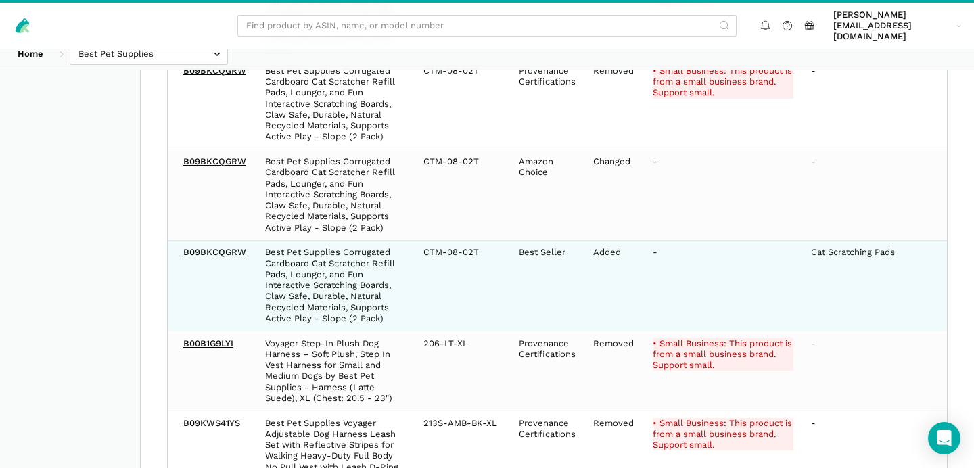
click at [834, 240] on td "Cat Scratching Pads" at bounding box center [881, 285] width 158 height 91
copy link "B09BKCQGRW"
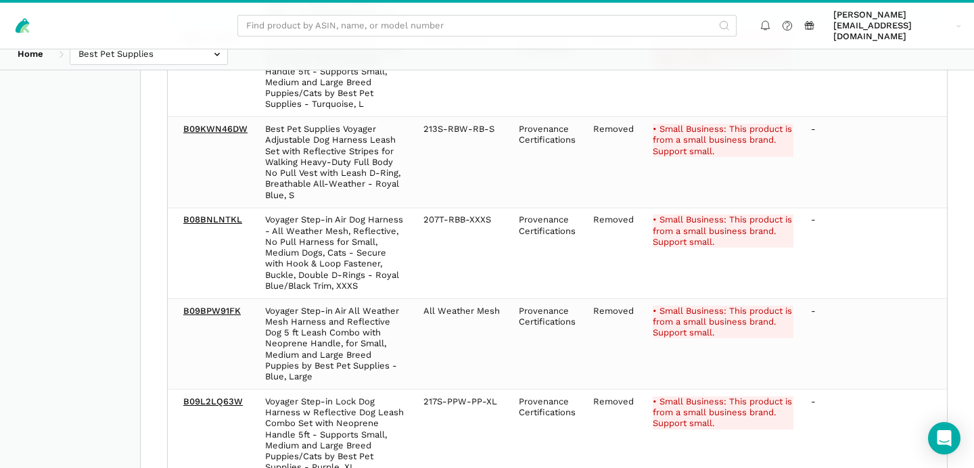
scroll to position [5748, 0]
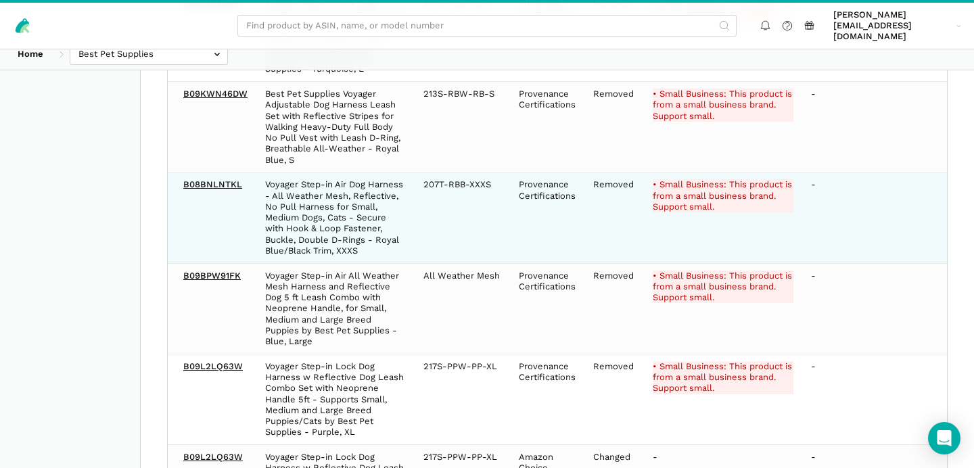
click at [679, 179] on del "• Small Business: This product is from a small business brand. Support small." at bounding box center [723, 195] width 141 height 33
click at [691, 207] on td "• Small Business: This product is from a small business brand. Support small." at bounding box center [723, 218] width 158 height 91
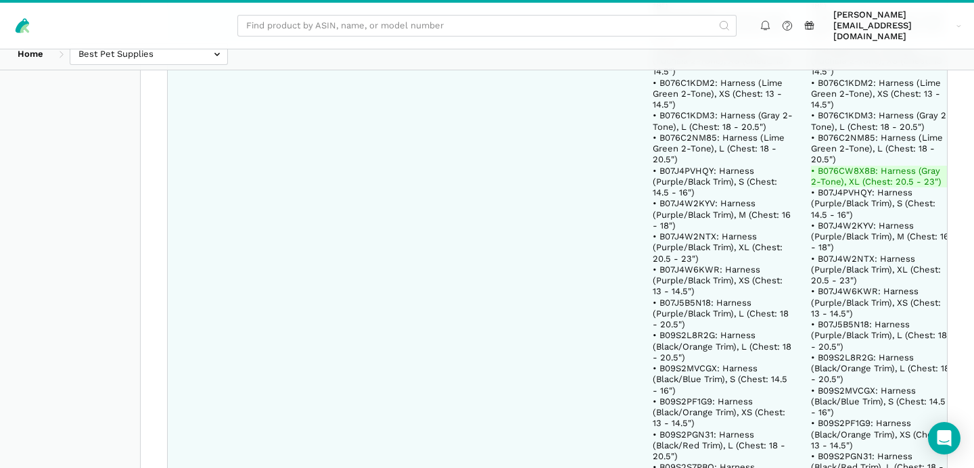
scroll to position [8018, 0]
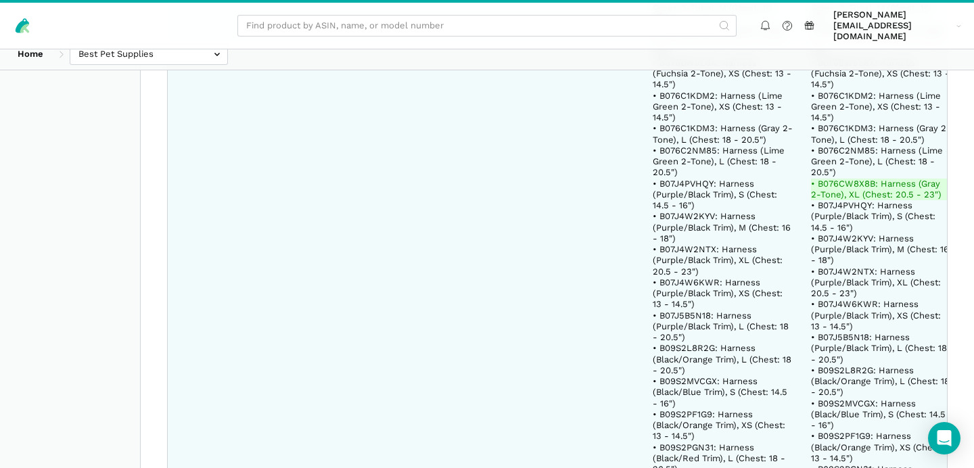
click at [839, 179] on ins "• B076CW8X8B: Harness (Gray 2-Tone), XL (Chest: 20.5 - 23")" at bounding box center [881, 190] width 141 height 22
copy ins "B076CW8X8B"
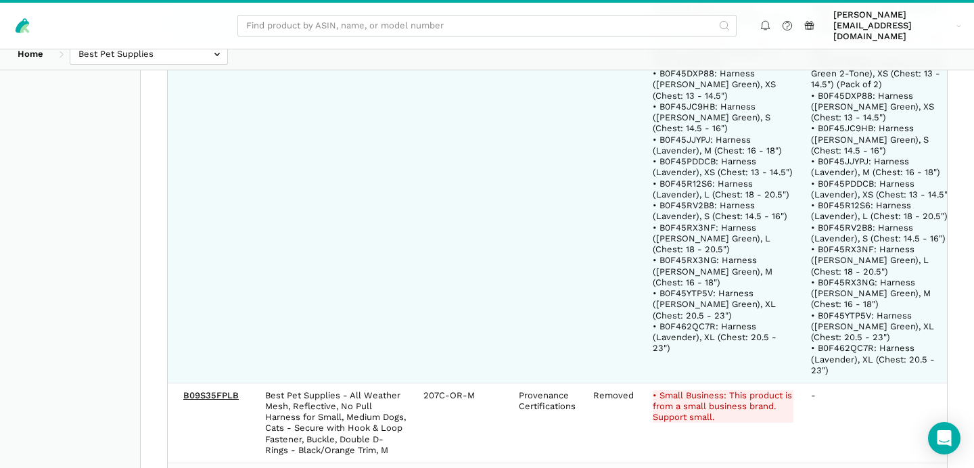
scroll to position [21001, 0]
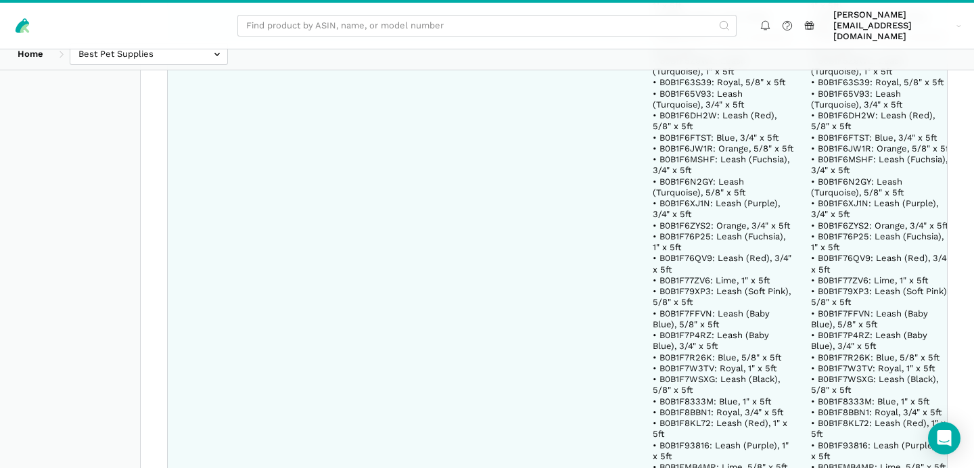
scroll to position [24770, 0]
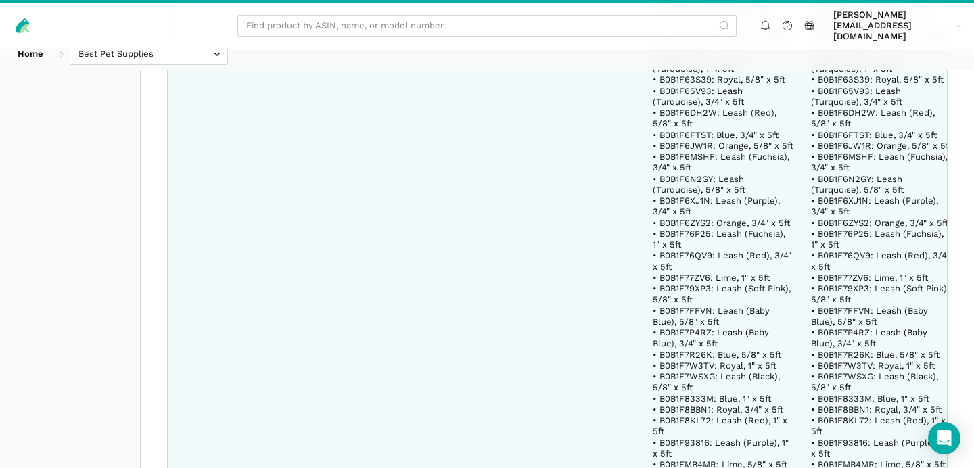
copy del "B0B23RT97H"
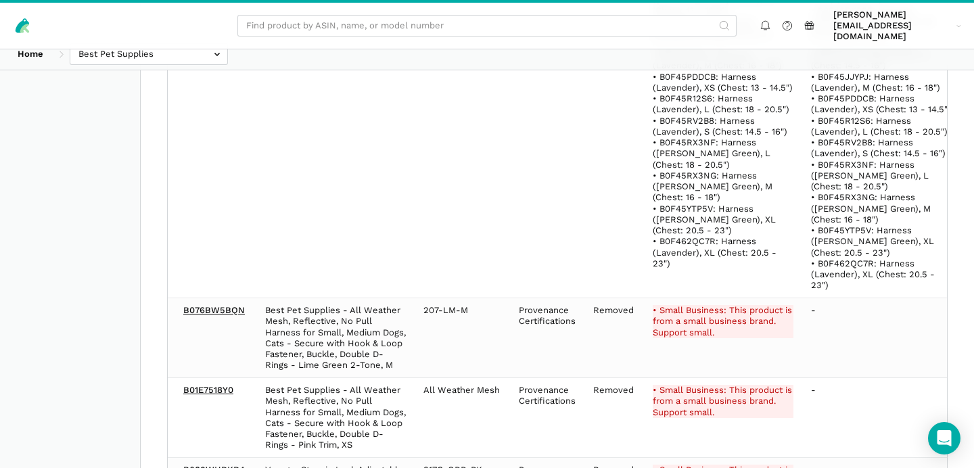
scroll to position [24034, 0]
copy del "B0B23RT97H"
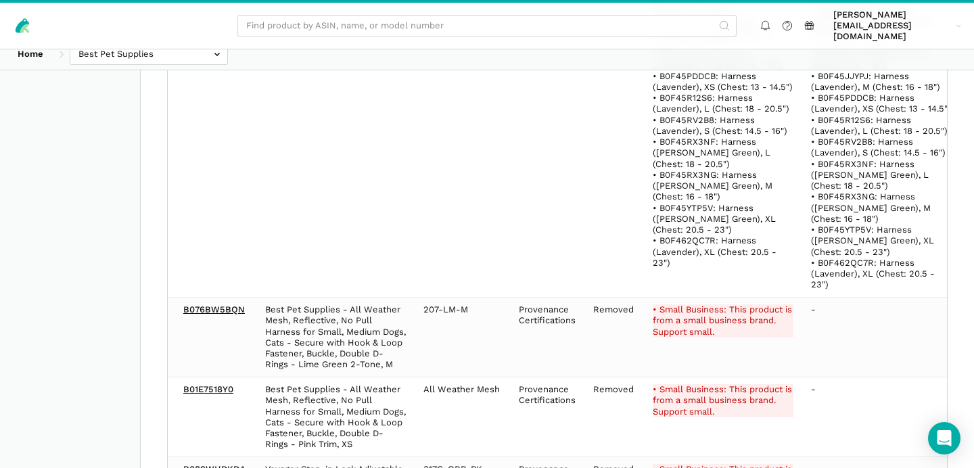
copy td "LS016-RDW-L"
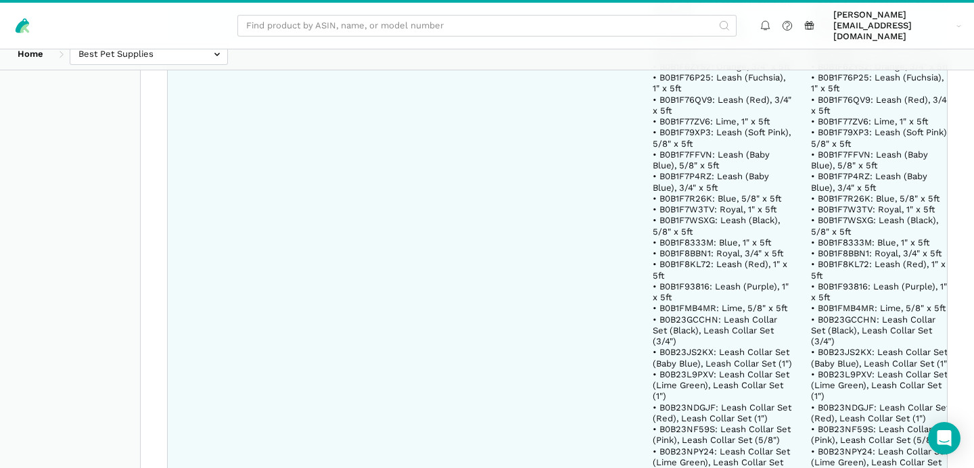
scroll to position [27727, 0]
copy del "B0B23RT97H"
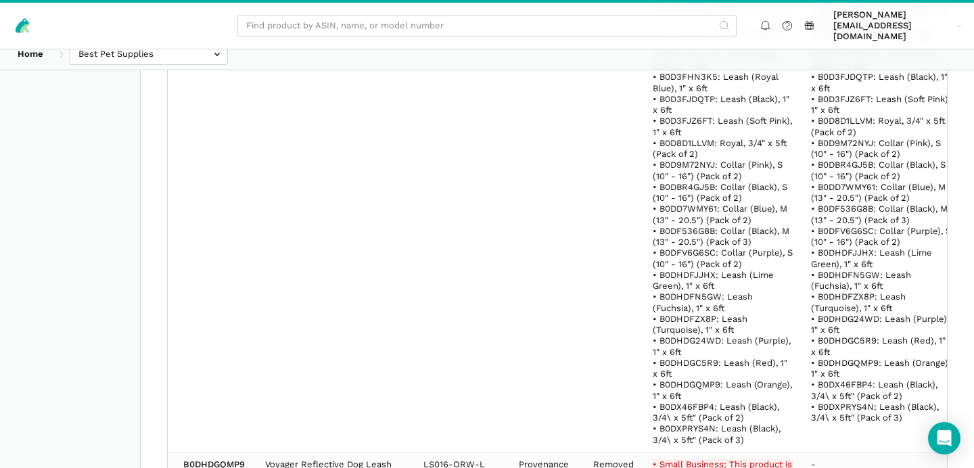
scroll to position [29653, 0]
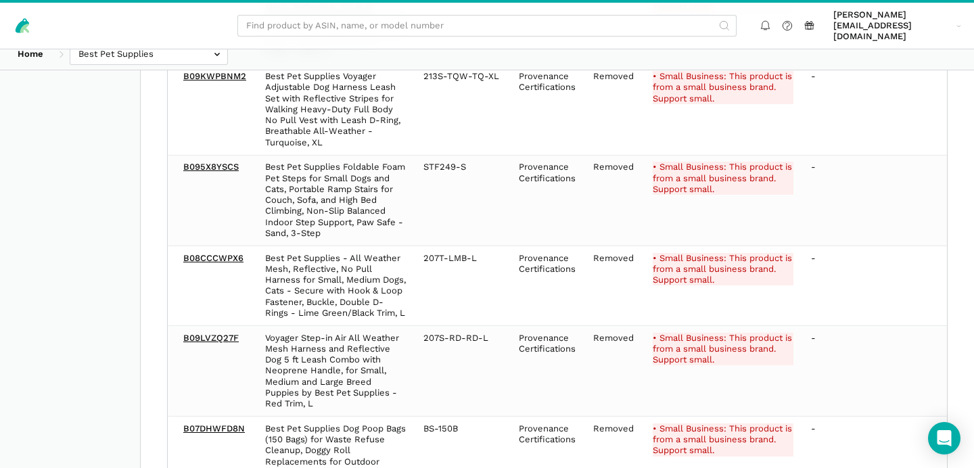
scroll to position [36795, 0]
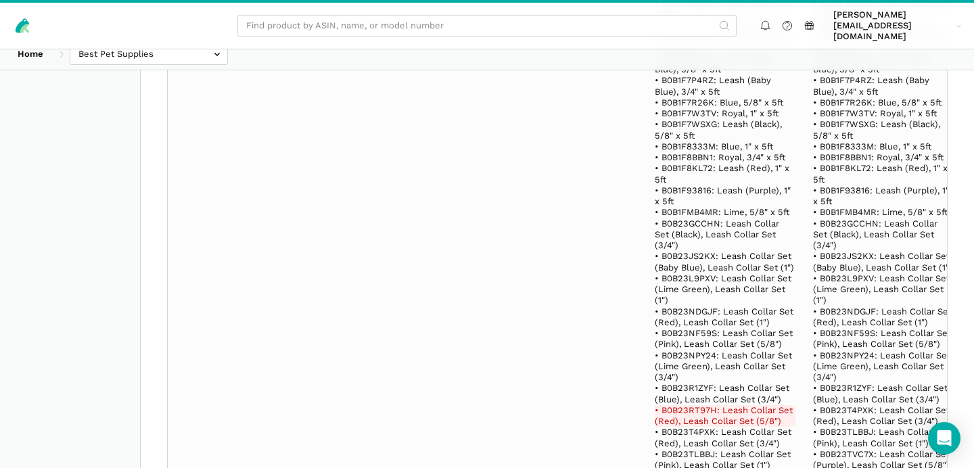
scroll to position [8133, 0]
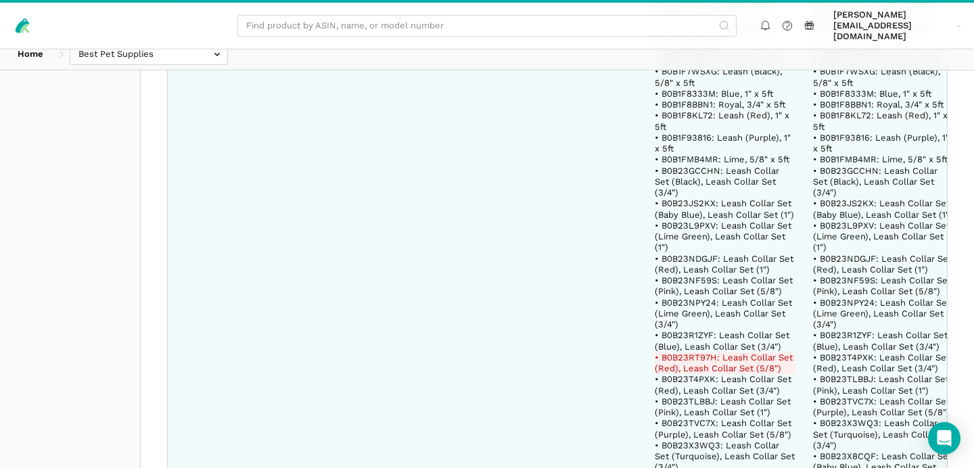
click at [677, 352] on del "• B0B23RT97H: Leash Collar Set (Red), Leash Collar Set (5/8")" at bounding box center [725, 363] width 141 height 22
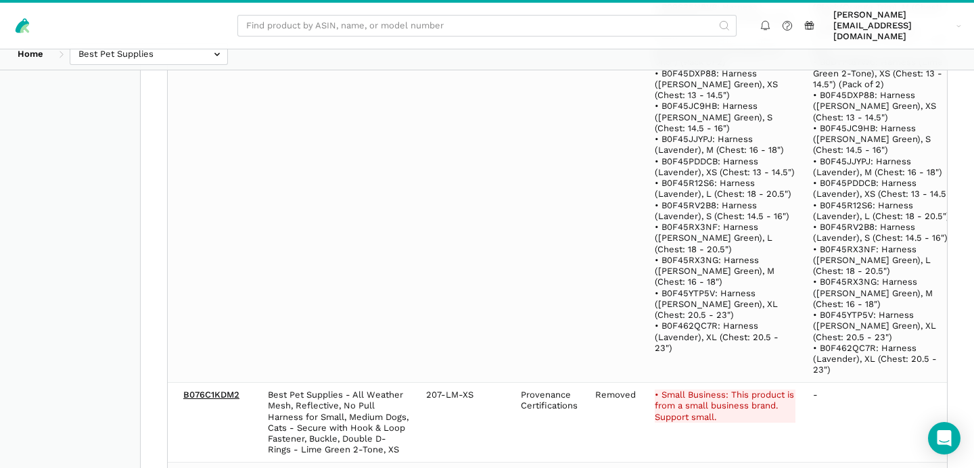
scroll to position [29000, 0]
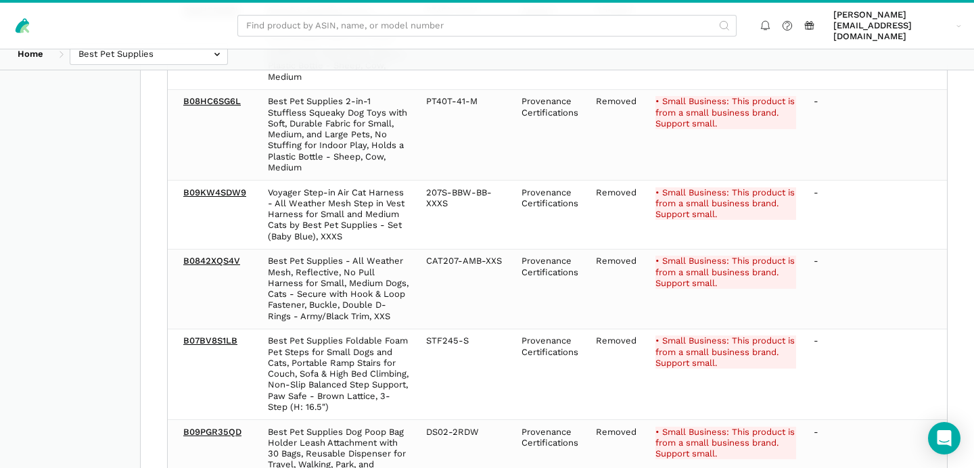
scroll to position [29088, 0]
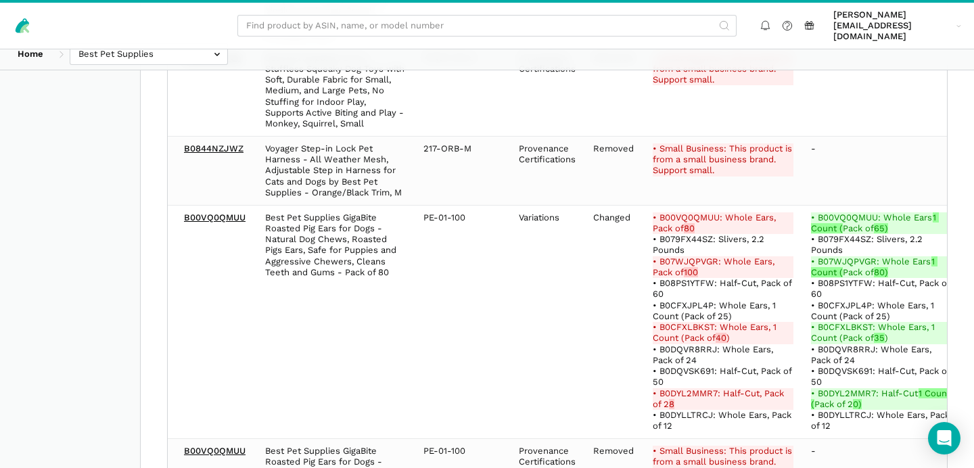
scroll to position [28479, 0]
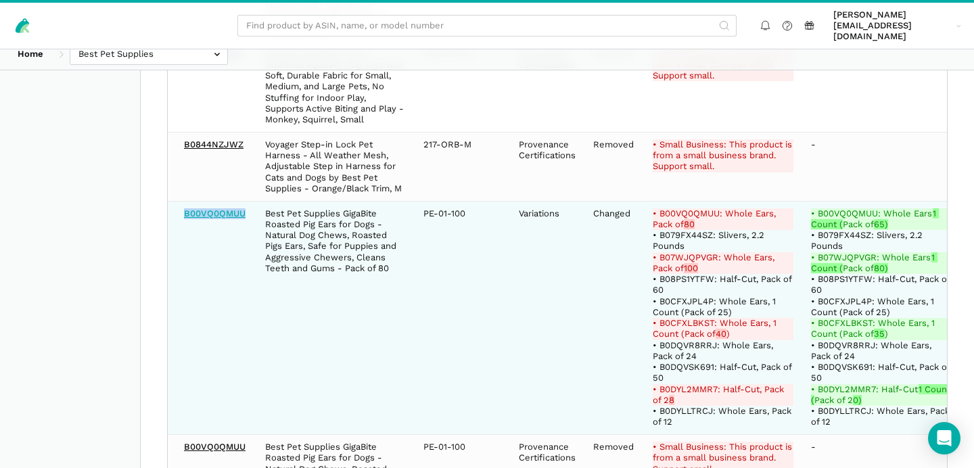
copy link "B00VQ0QMUU"
click at [684, 208] on del "• B00VQ0QMUU: Whole Ears, Pack of 80" at bounding box center [723, 219] width 141 height 22
click at [671, 252] on del "• B07WJQPVGR: Whole Ears, Pack of 100" at bounding box center [723, 263] width 141 height 22
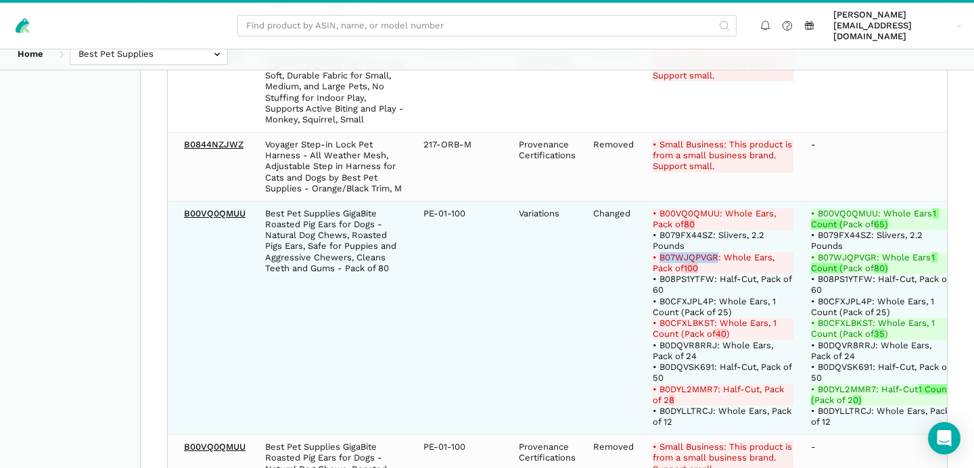
click at [683, 318] on del "• B0CFXLBKST: Whole Ears, 1 Count (Pack of 40 )" at bounding box center [723, 329] width 141 height 22
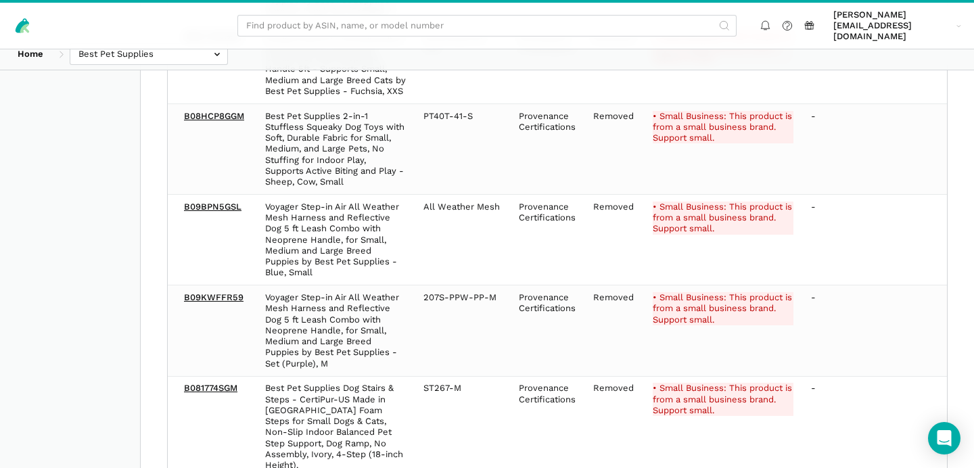
scroll to position [29253, 0]
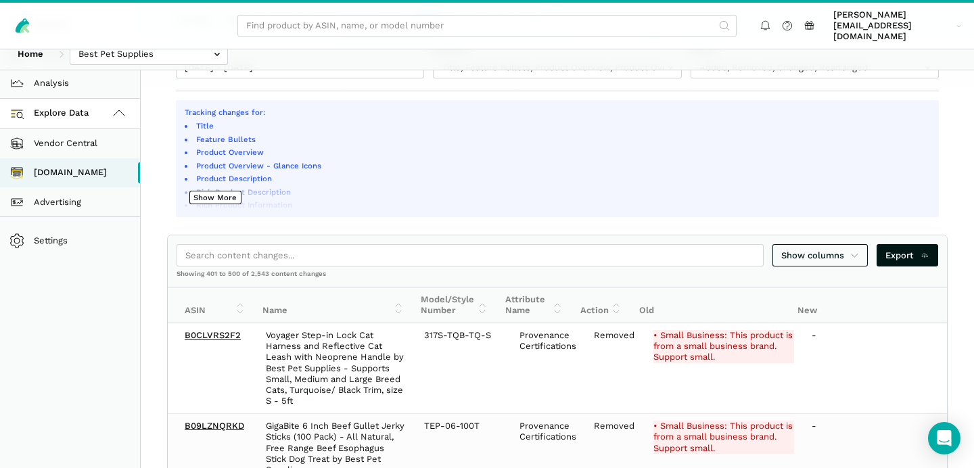
scroll to position [0, 0]
